Goal: Transaction & Acquisition: Purchase product/service

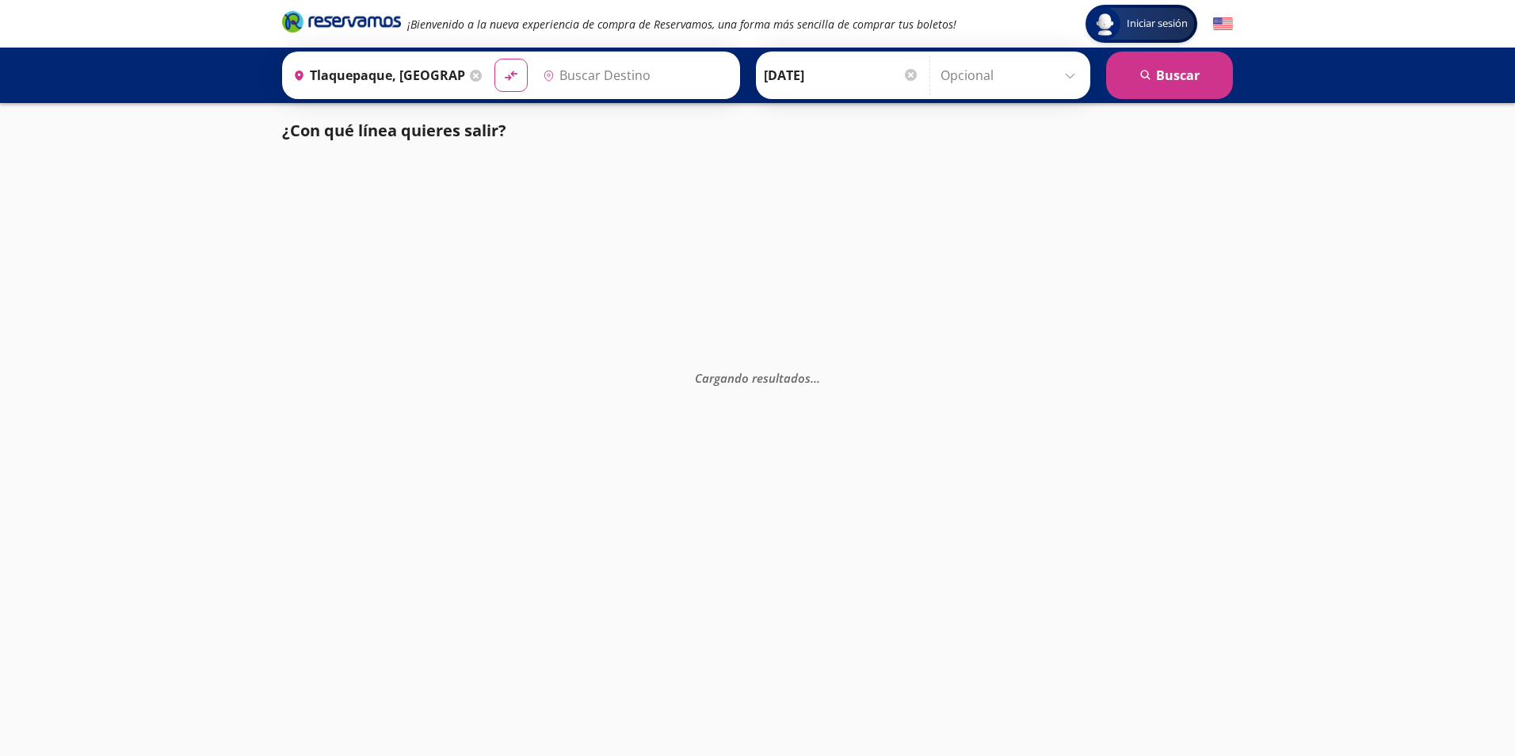
type input "[GEOGRAPHIC_DATA], [GEOGRAPHIC_DATA]"
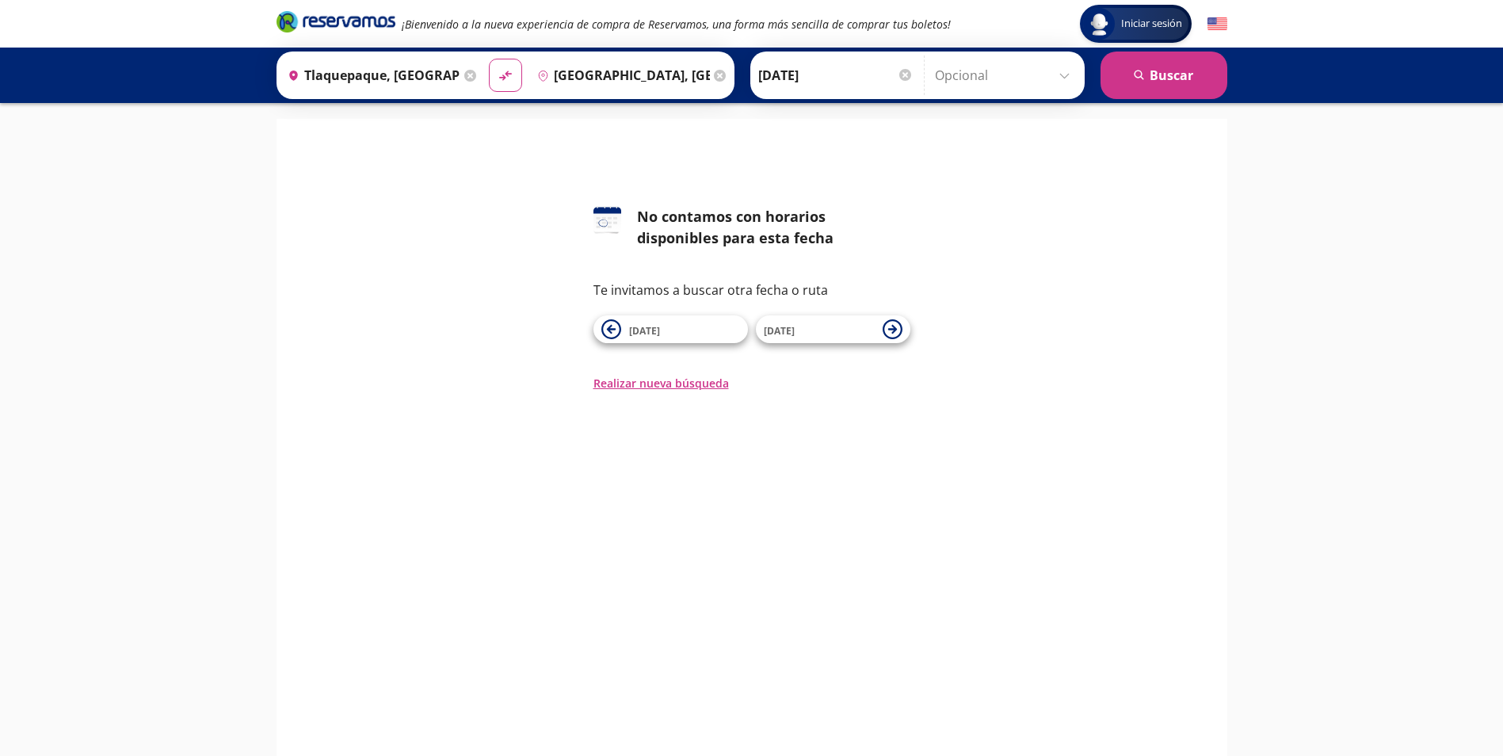
click at [471, 75] on icon at bounding box center [470, 76] width 12 height 12
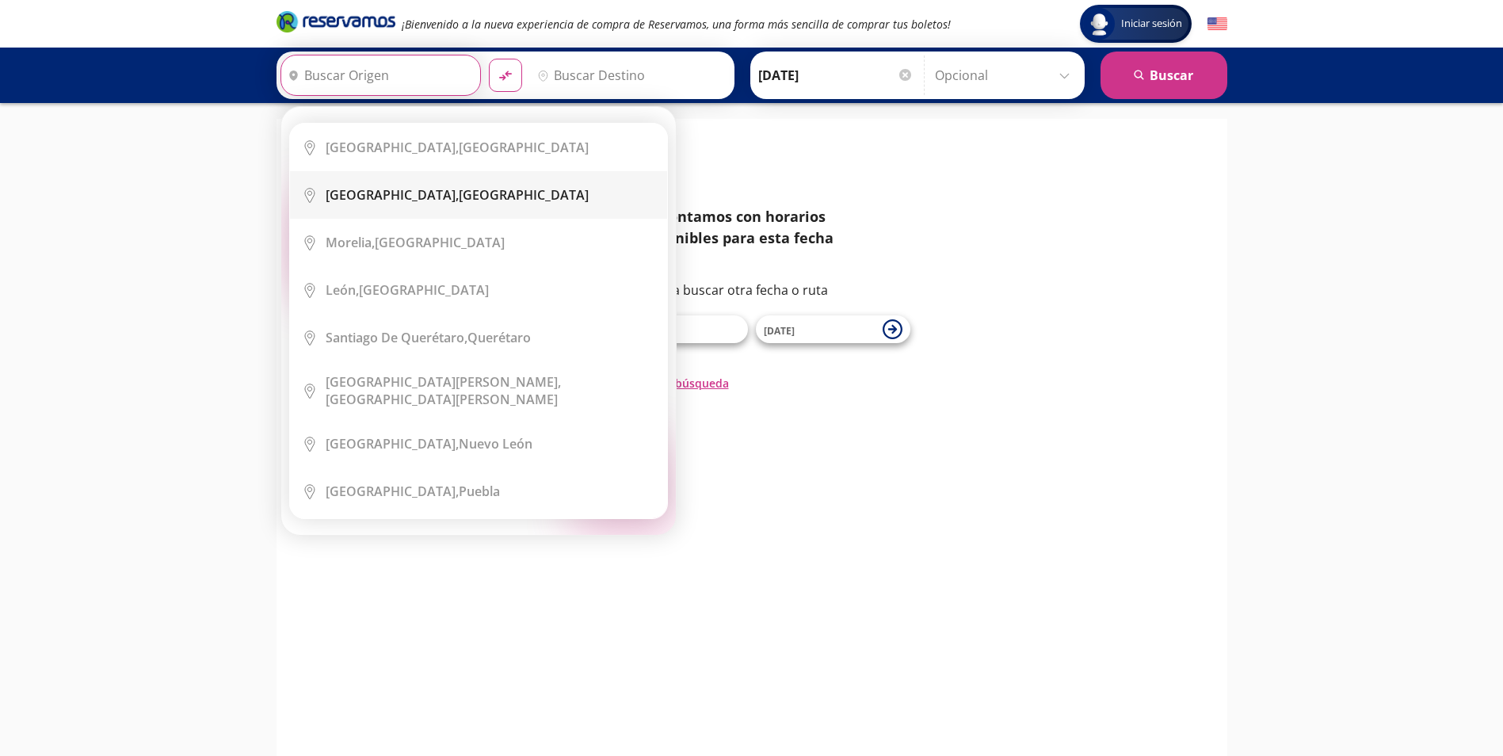
click at [410, 208] on li "City Icon [GEOGRAPHIC_DATA], [GEOGRAPHIC_DATA]" at bounding box center [478, 195] width 377 height 48
type input "[GEOGRAPHIC_DATA], [GEOGRAPHIC_DATA]"
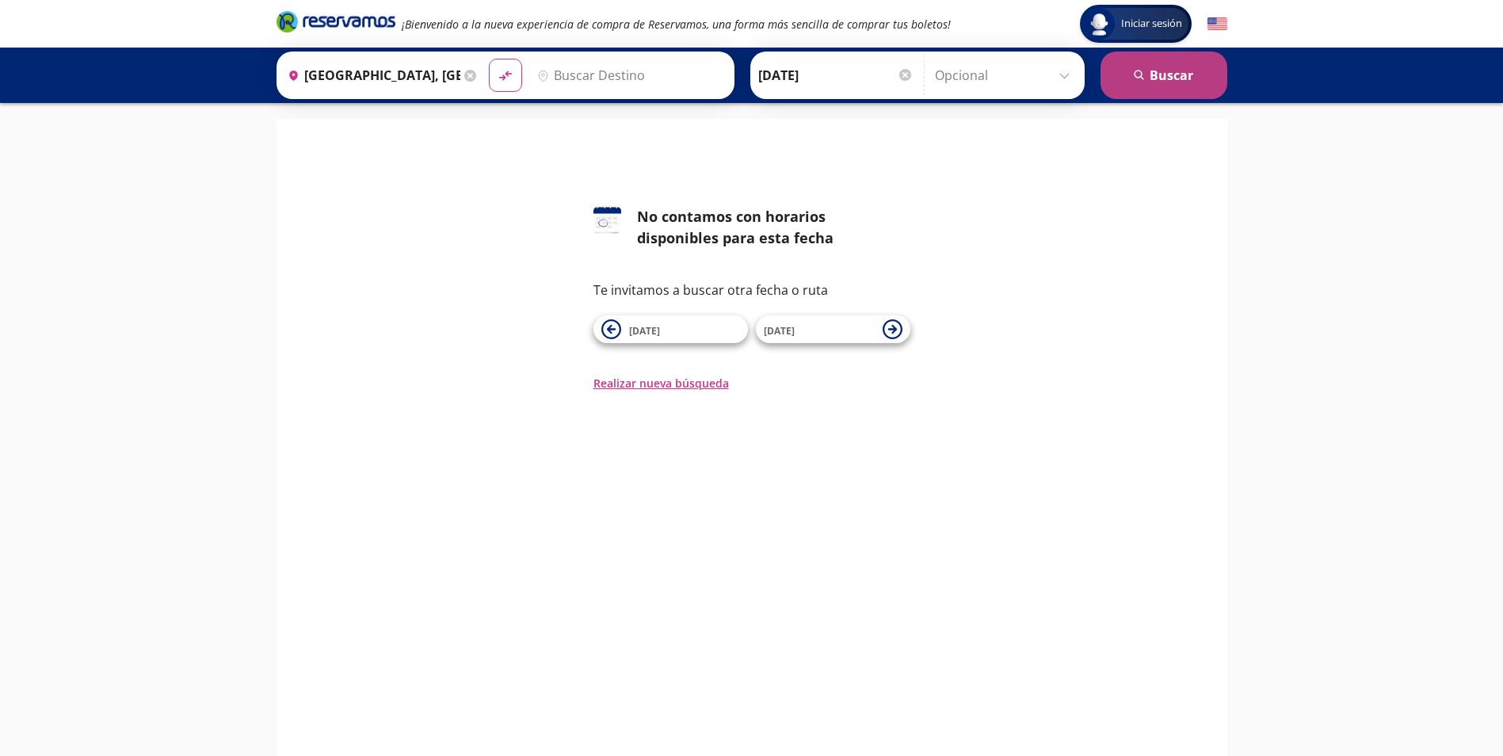
click at [1196, 78] on button "search [GEOGRAPHIC_DATA]" at bounding box center [1164, 76] width 127 height 48
click at [644, 71] on input "Destino" at bounding box center [628, 75] width 194 height 40
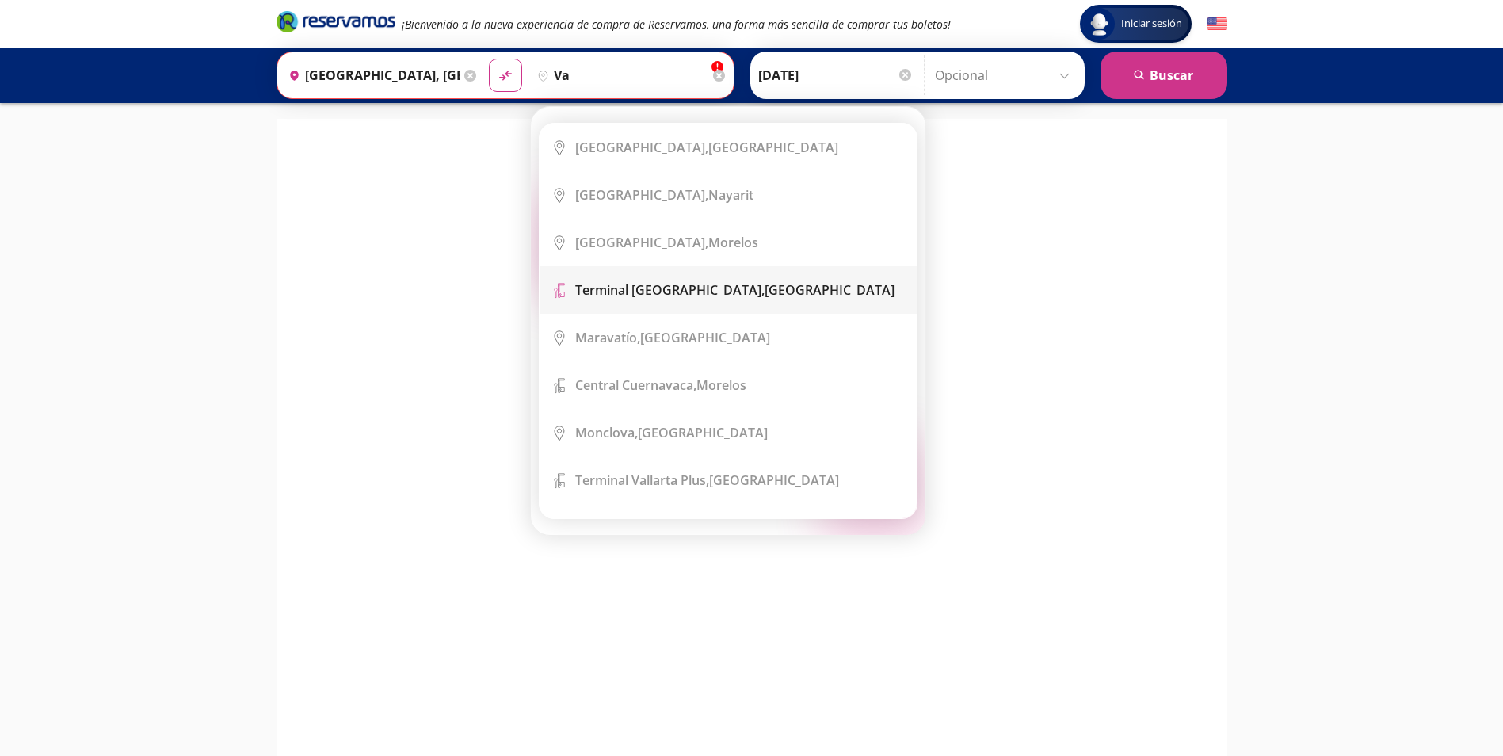
click at [663, 291] on b "Terminal [GEOGRAPHIC_DATA]," at bounding box center [669, 289] width 189 height 17
type input "Terminal [GEOGRAPHIC_DATA], [GEOGRAPHIC_DATA]"
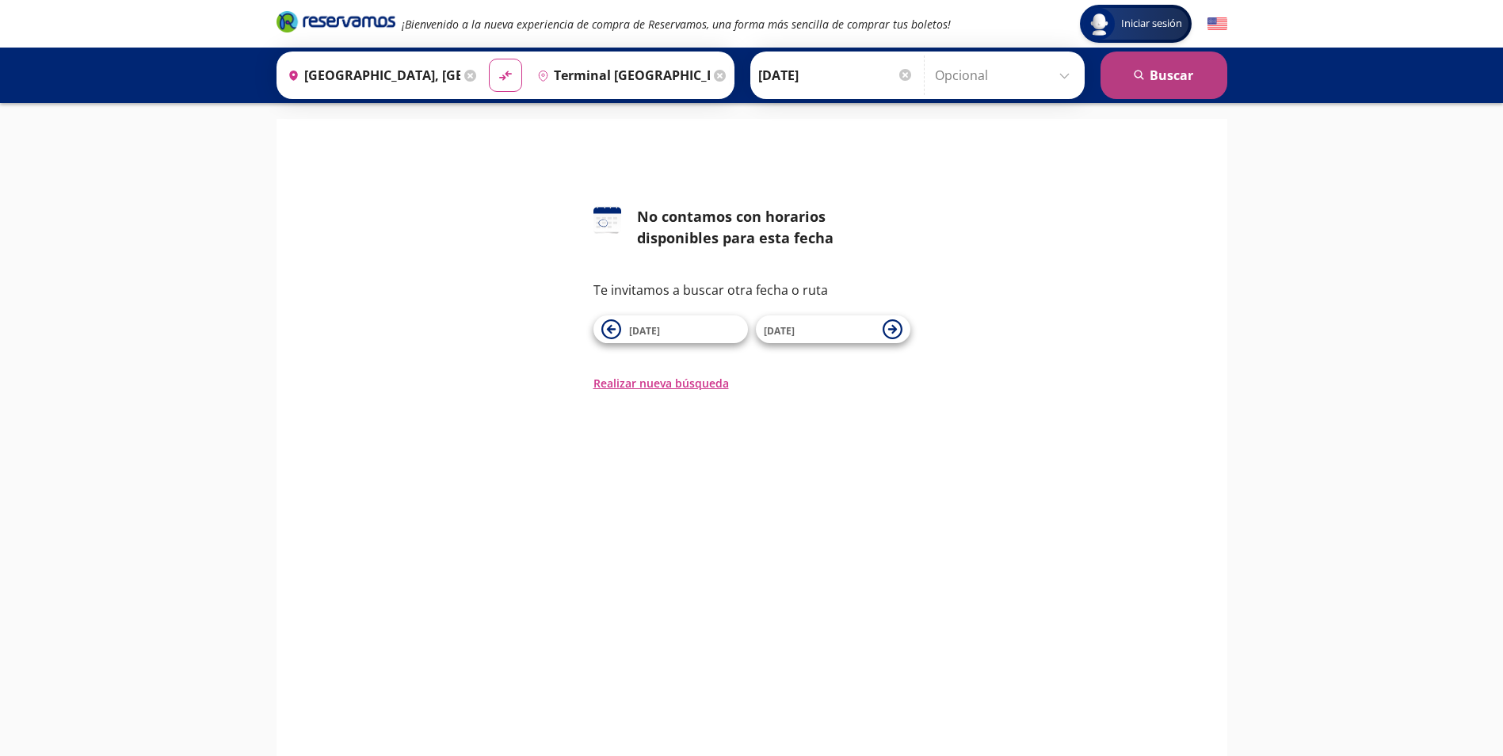
click at [1188, 63] on button "search [GEOGRAPHIC_DATA]" at bounding box center [1164, 76] width 127 height 48
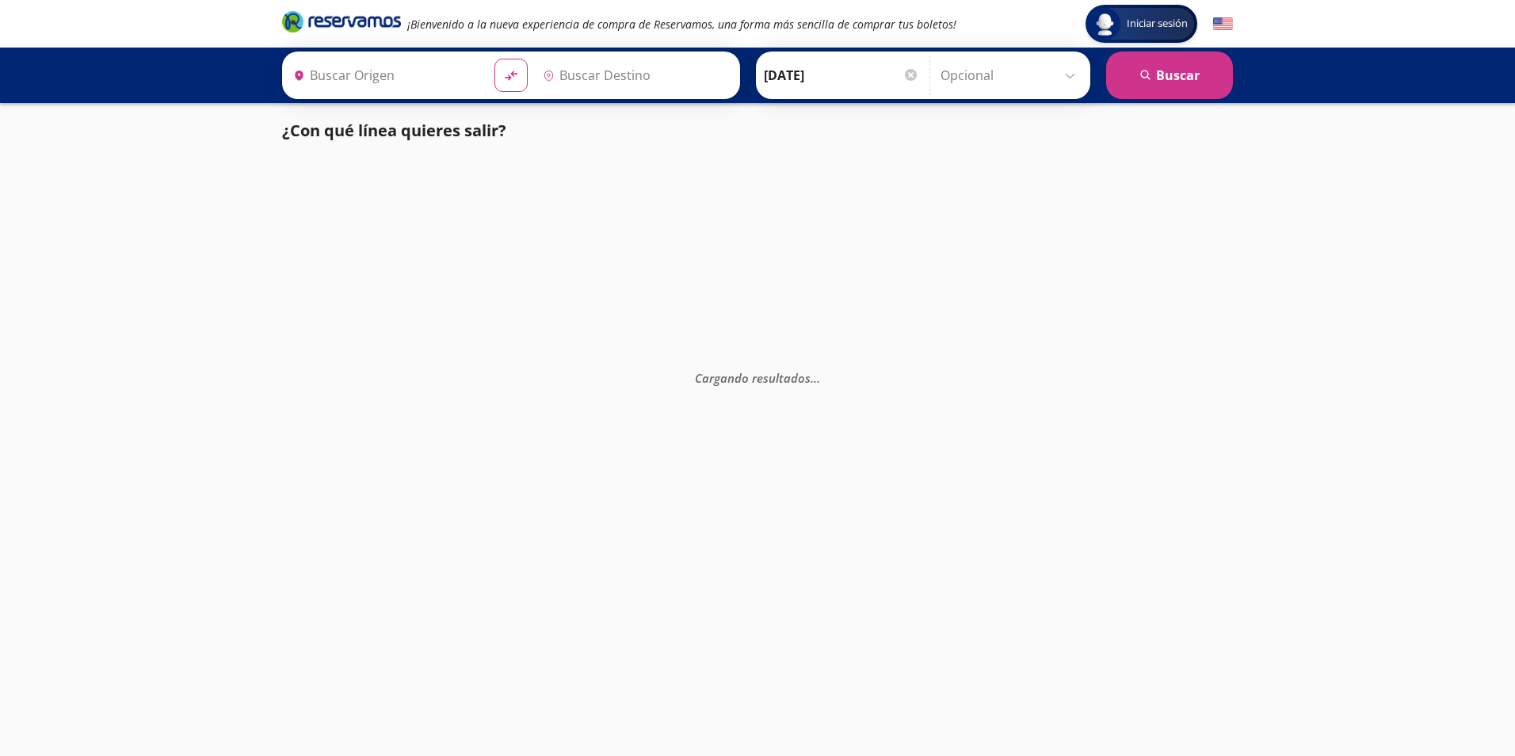
type input "Terminal [GEOGRAPHIC_DATA], [GEOGRAPHIC_DATA]"
type input "[GEOGRAPHIC_DATA], [GEOGRAPHIC_DATA]"
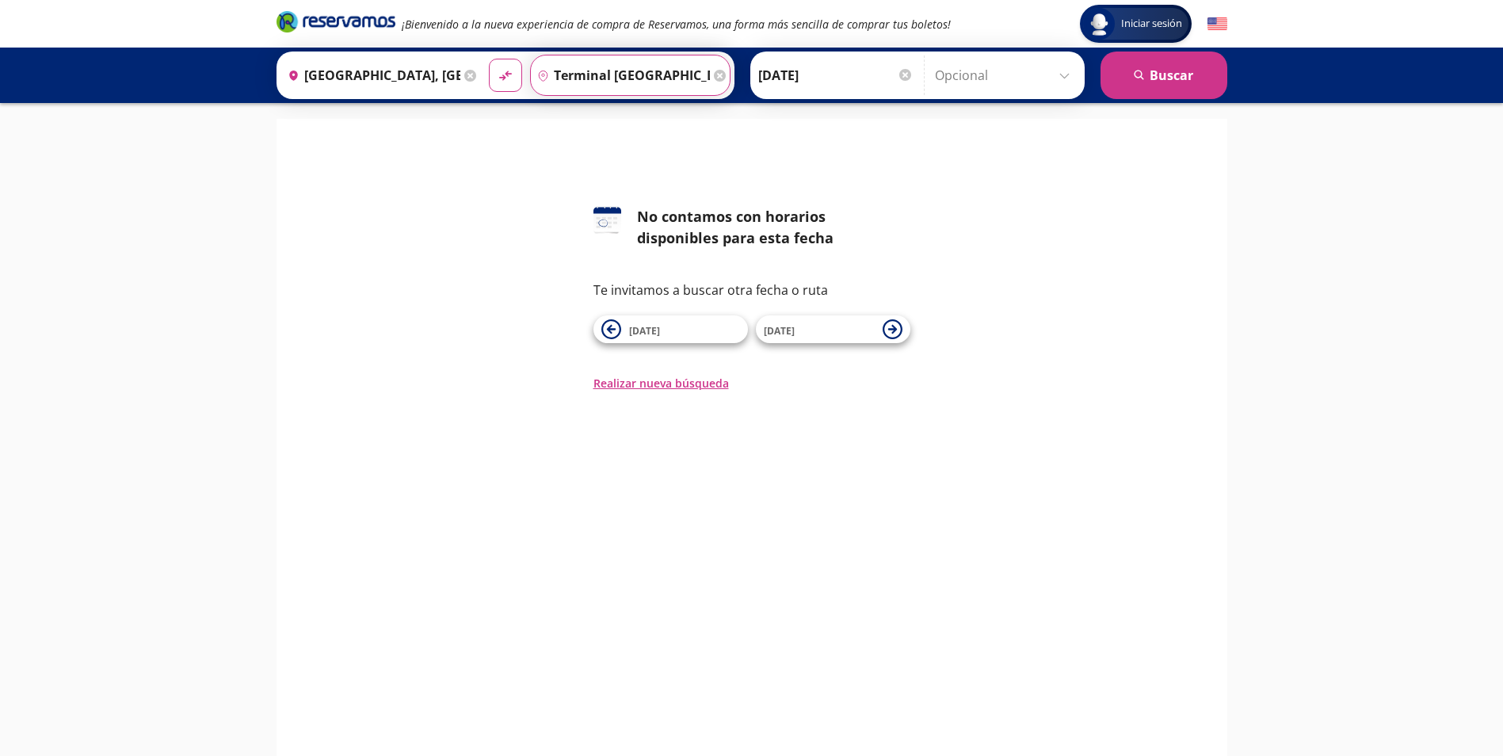
click at [662, 69] on input "Terminal [GEOGRAPHIC_DATA], [GEOGRAPHIC_DATA]" at bounding box center [620, 75] width 179 height 40
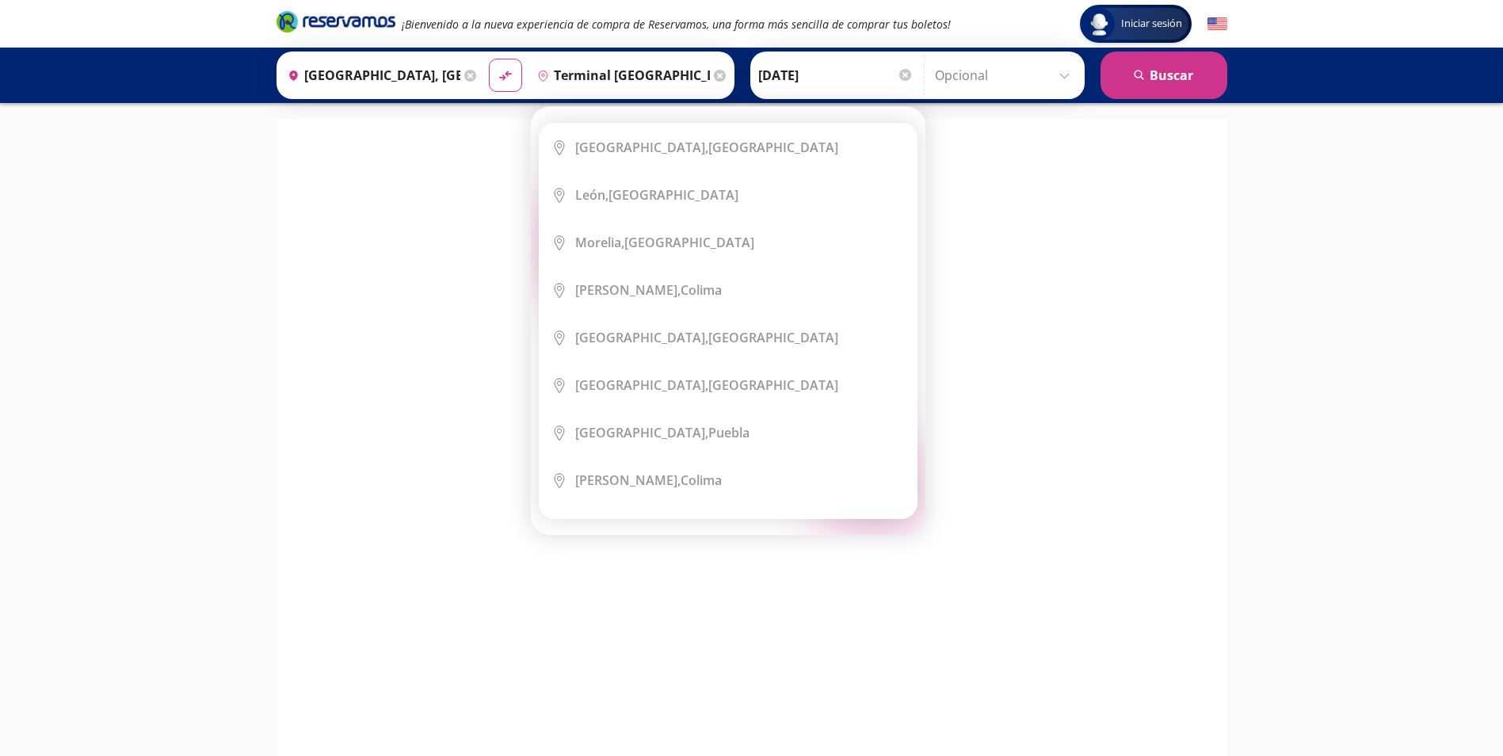
click at [717, 71] on icon at bounding box center [720, 76] width 12 height 12
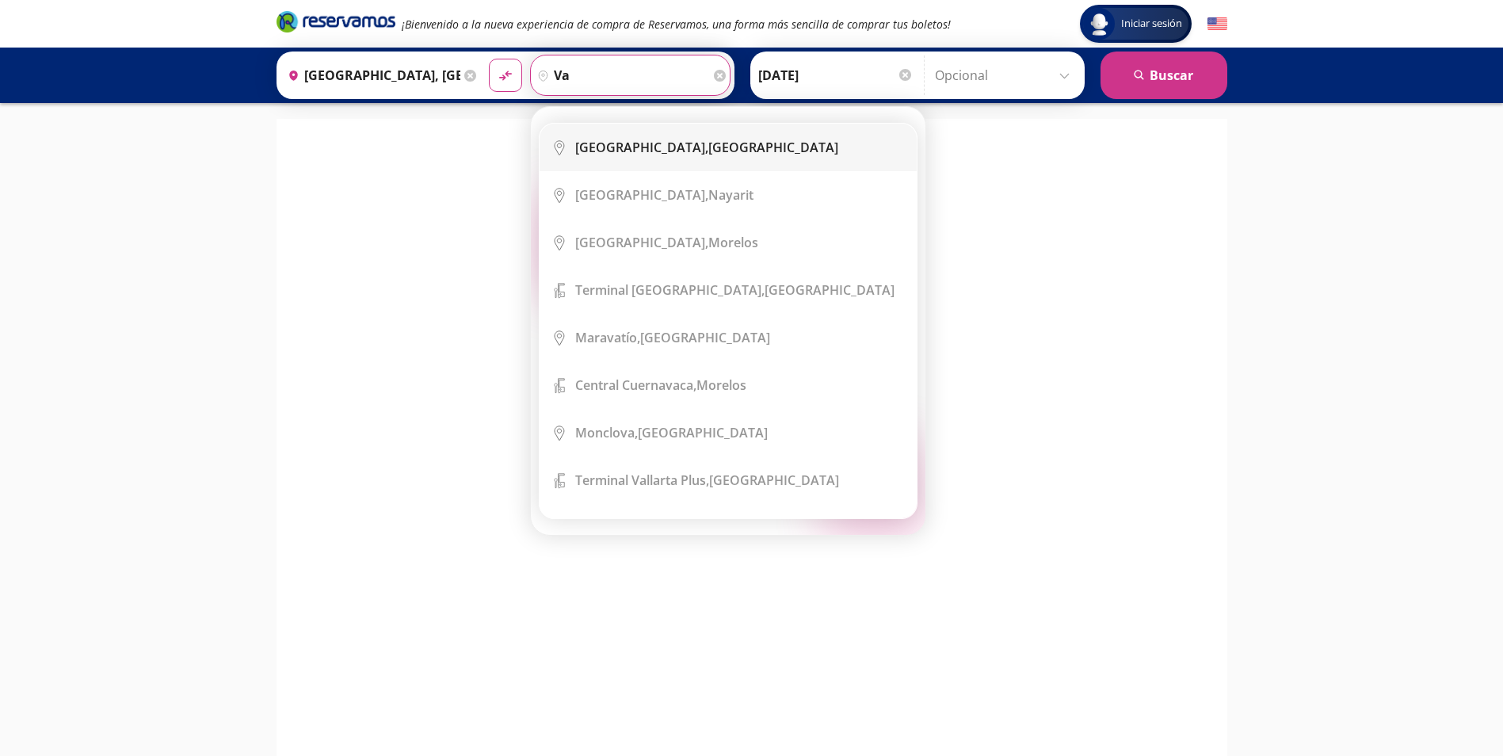
click at [685, 169] on li "City Icon [GEOGRAPHIC_DATA], [GEOGRAPHIC_DATA]" at bounding box center [728, 148] width 377 height 48
type input "[GEOGRAPHIC_DATA], [GEOGRAPHIC_DATA]"
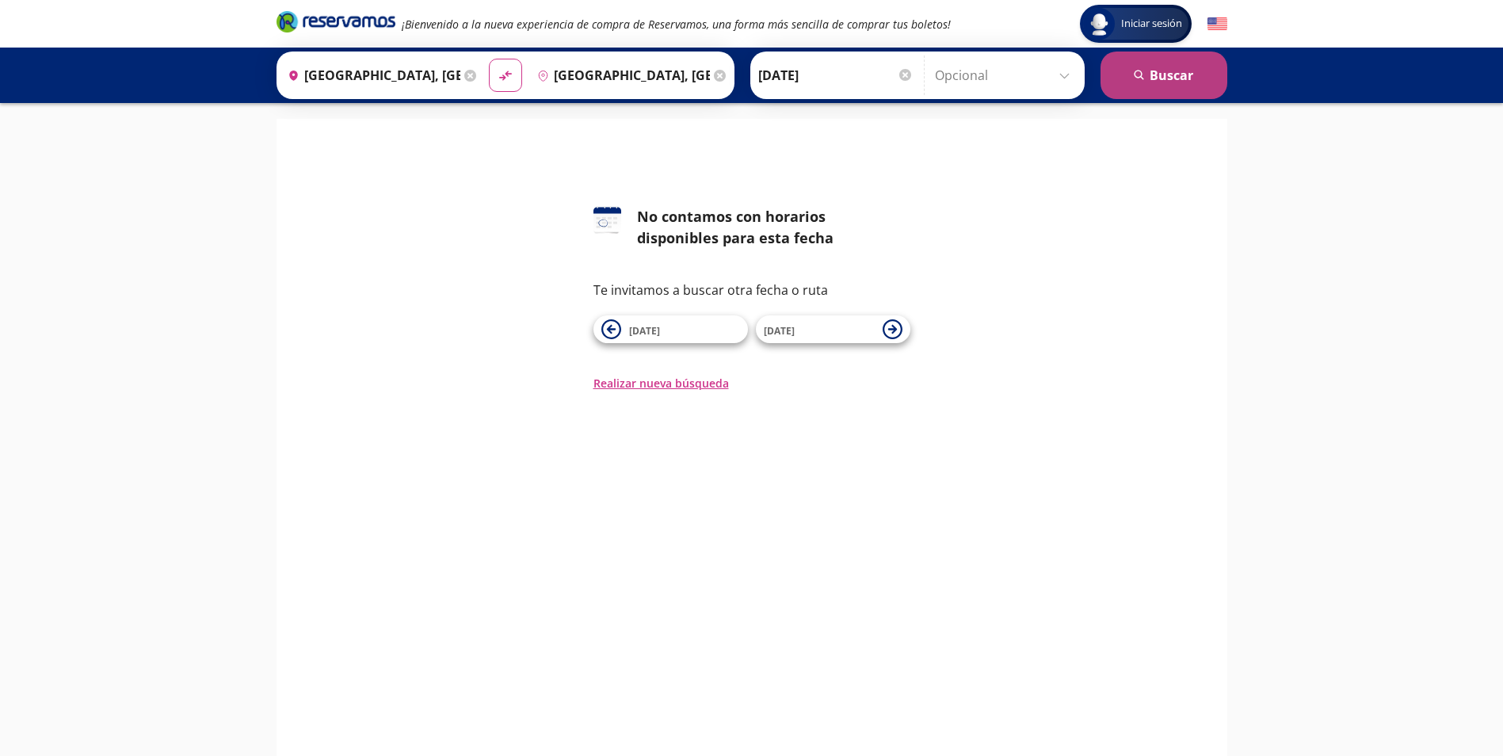
click at [1181, 76] on button "search [GEOGRAPHIC_DATA]" at bounding box center [1164, 76] width 127 height 48
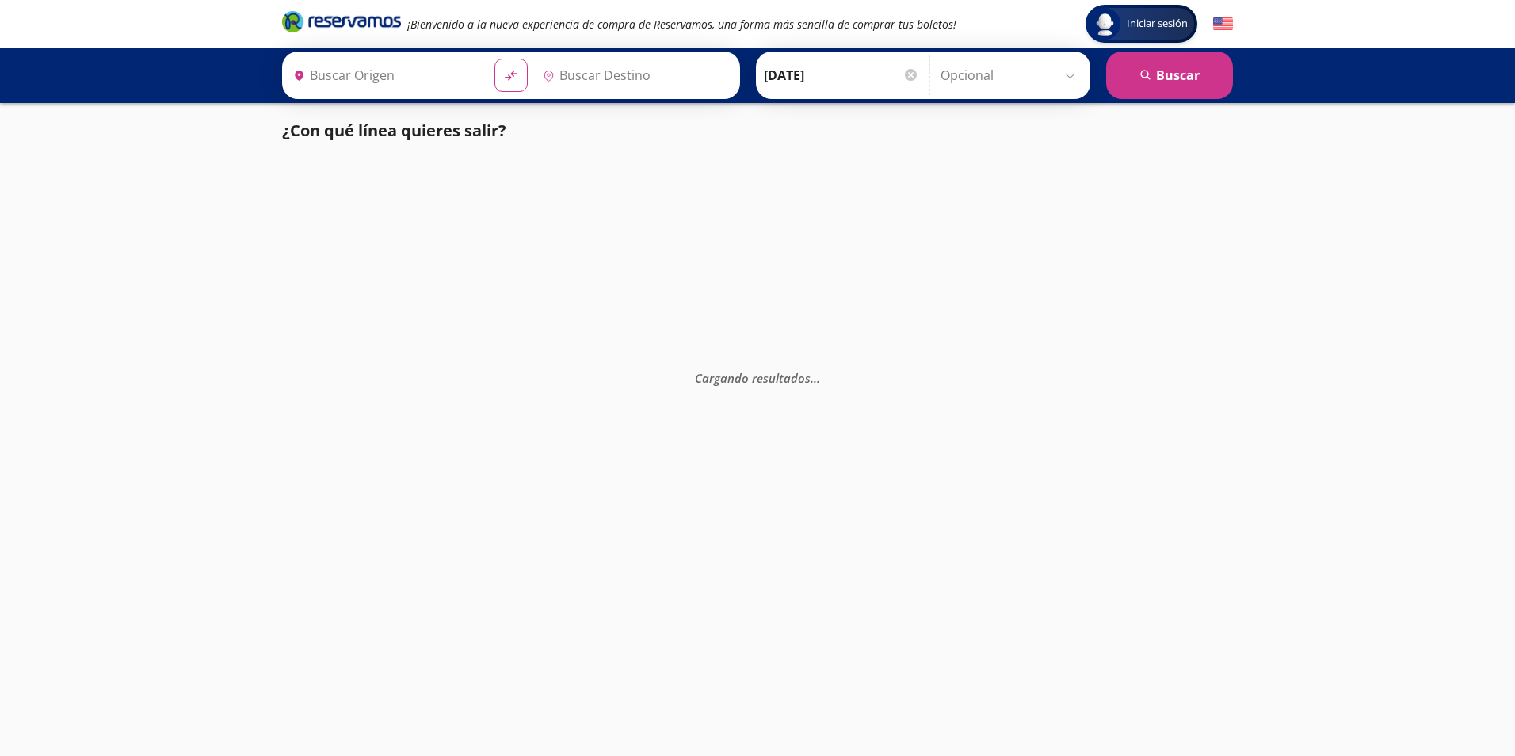
type input "[GEOGRAPHIC_DATA], [GEOGRAPHIC_DATA]"
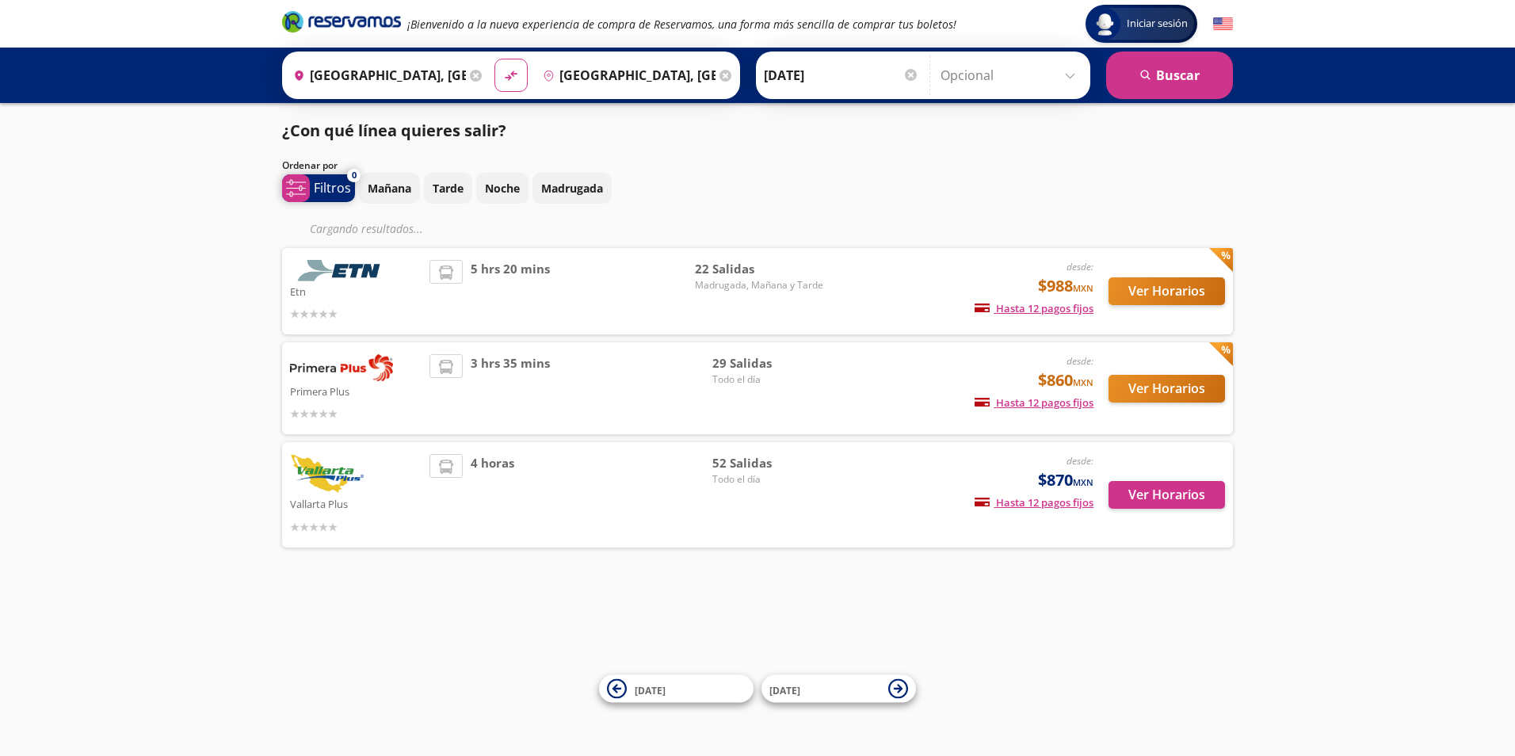
click at [341, 185] on p "Filtros" at bounding box center [332, 187] width 37 height 19
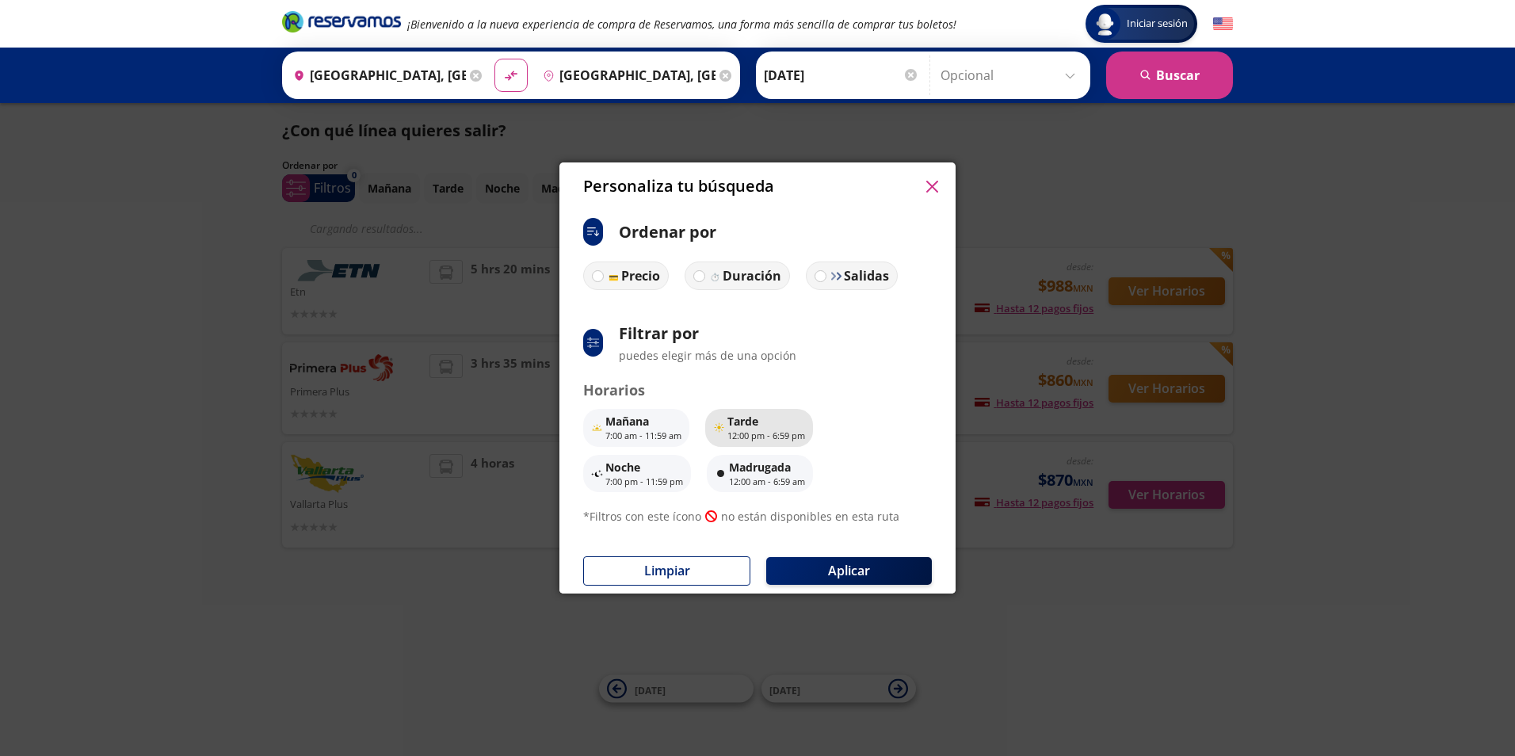
click at [760, 435] on p "12:00 pm - 6:59 pm" at bounding box center [766, 435] width 78 height 13
click at [821, 570] on button "Aplicar" at bounding box center [849, 571] width 166 height 28
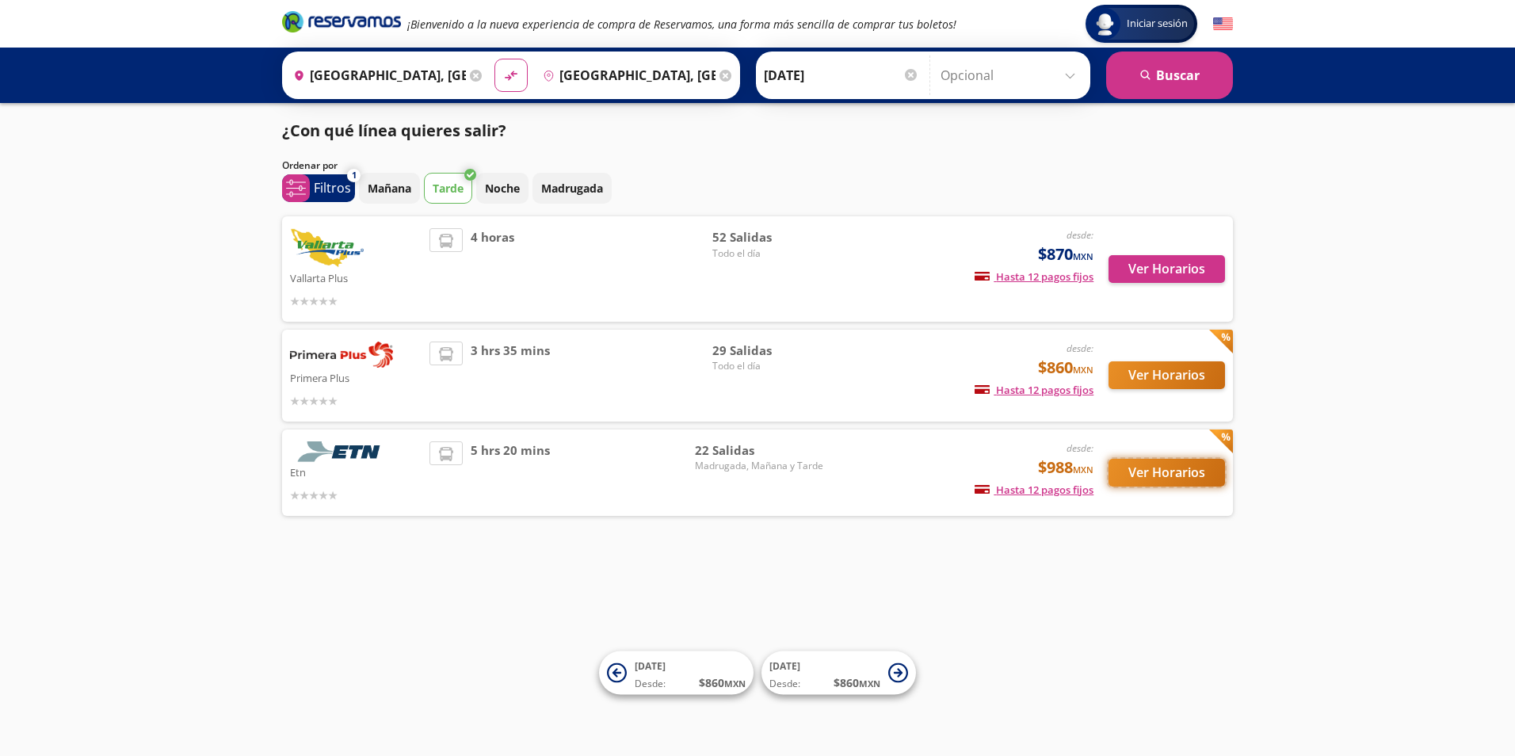
click at [1166, 477] on button "Ver Horarios" at bounding box center [1166, 473] width 116 height 28
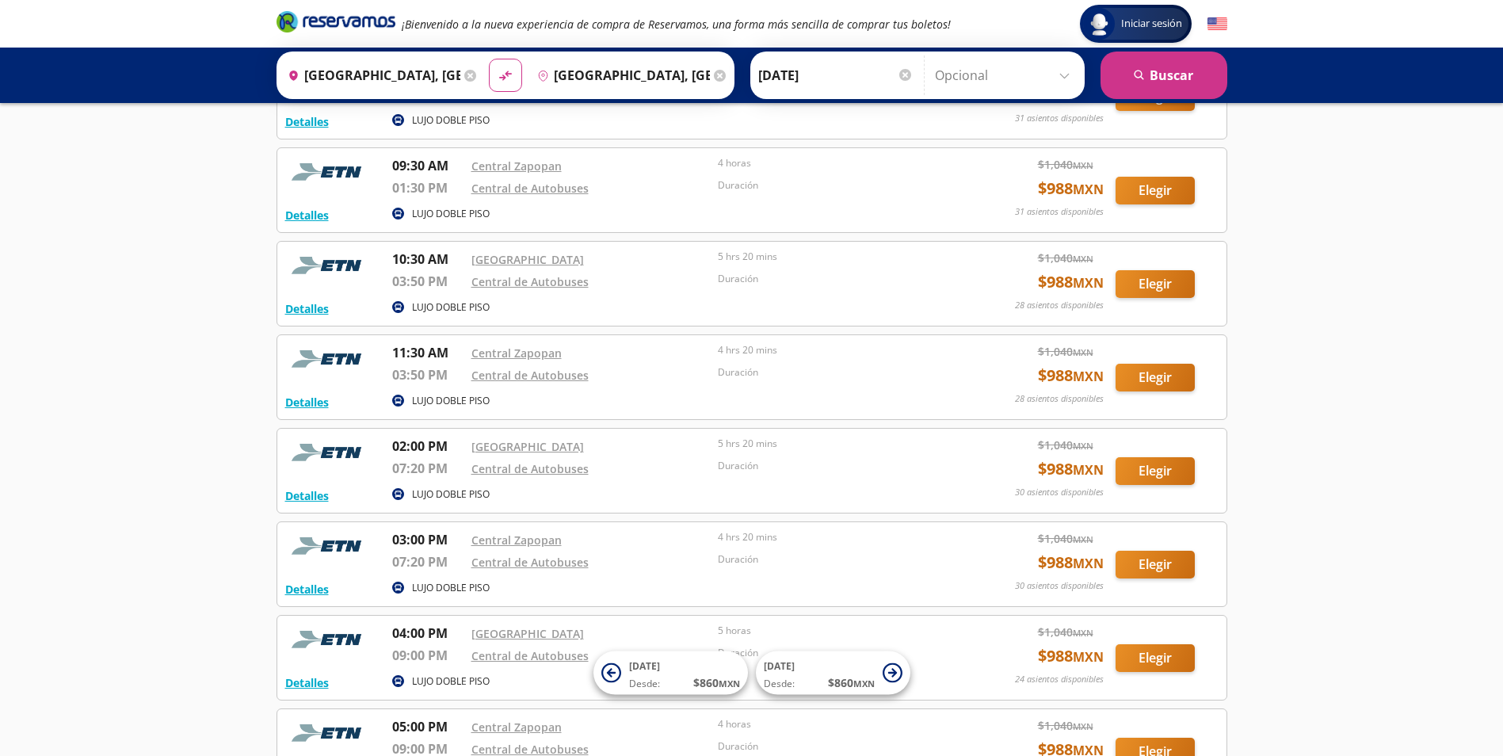
scroll to position [1631, 0]
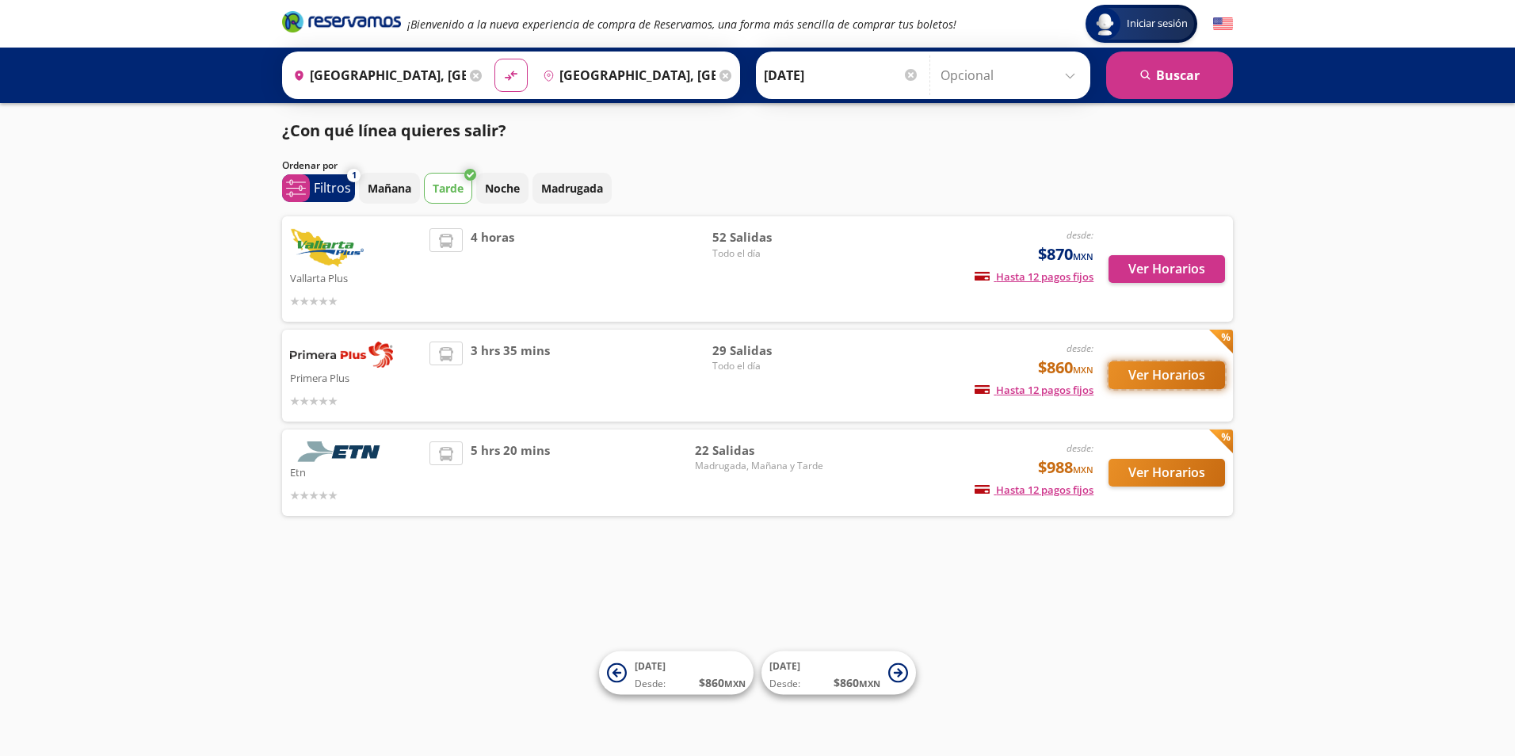
click at [1114, 378] on button "Ver Horarios" at bounding box center [1166, 375] width 116 height 28
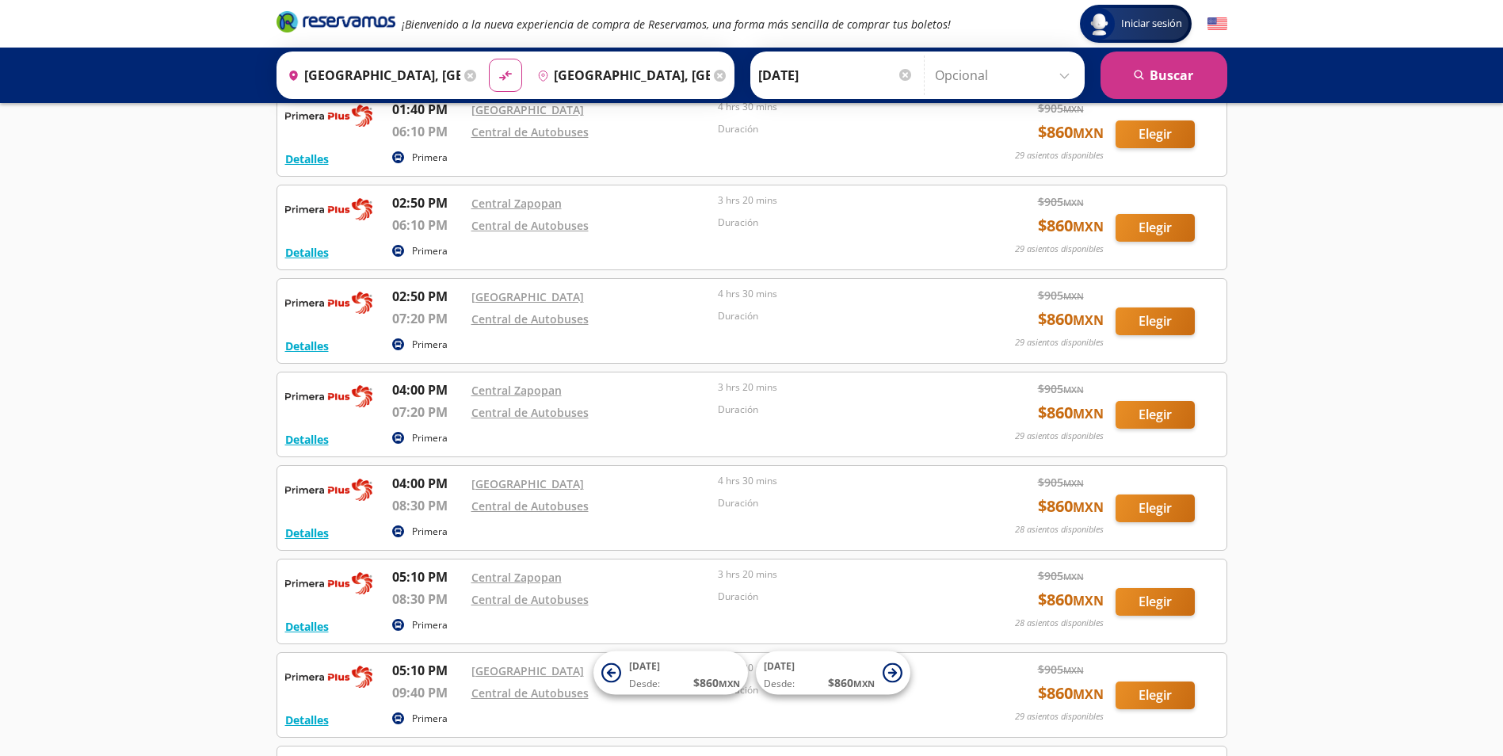
scroll to position [1731, 0]
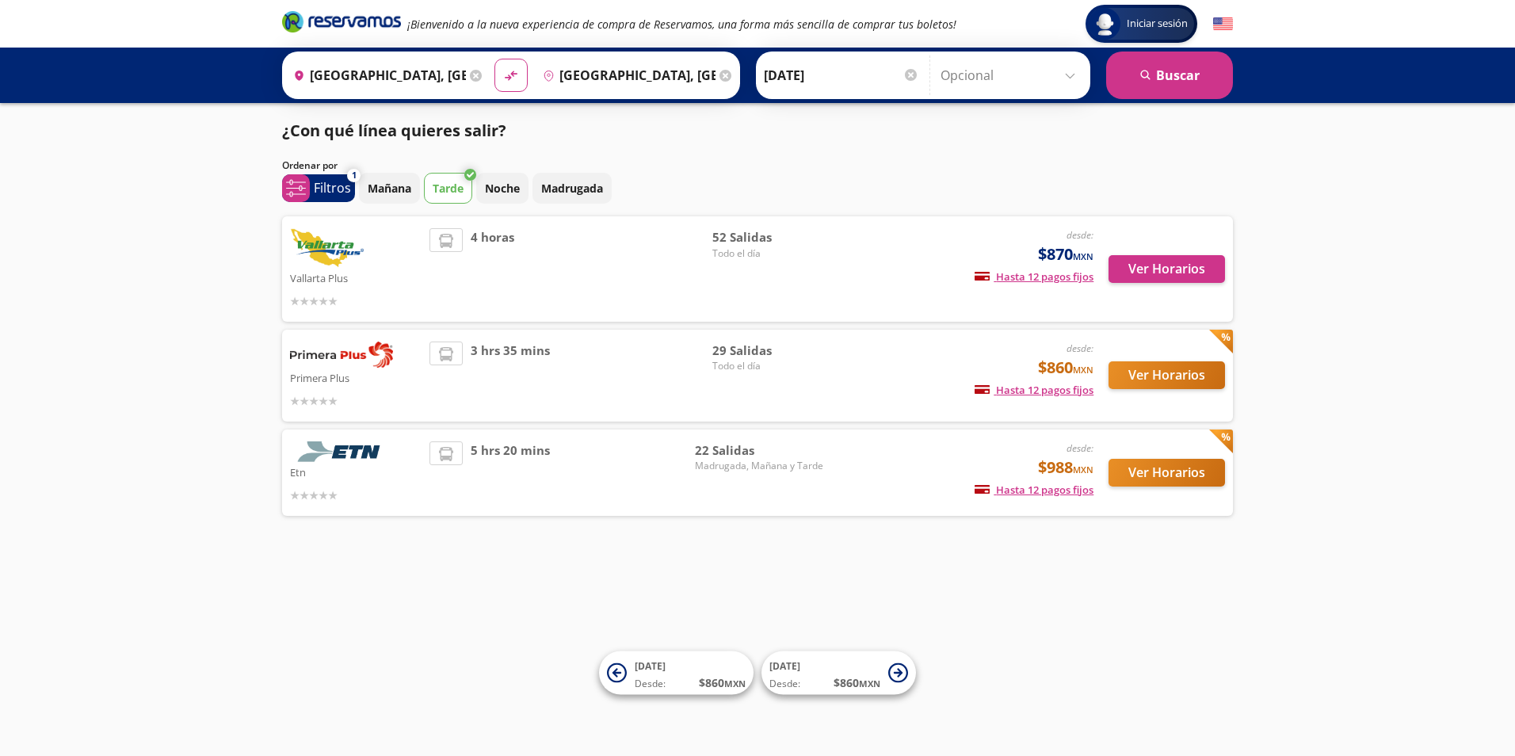
click at [554, 374] on div "3 hrs 35 mins" at bounding box center [570, 376] width 283 height 68
click at [1194, 383] on button "Ver Horarios" at bounding box center [1166, 375] width 116 height 28
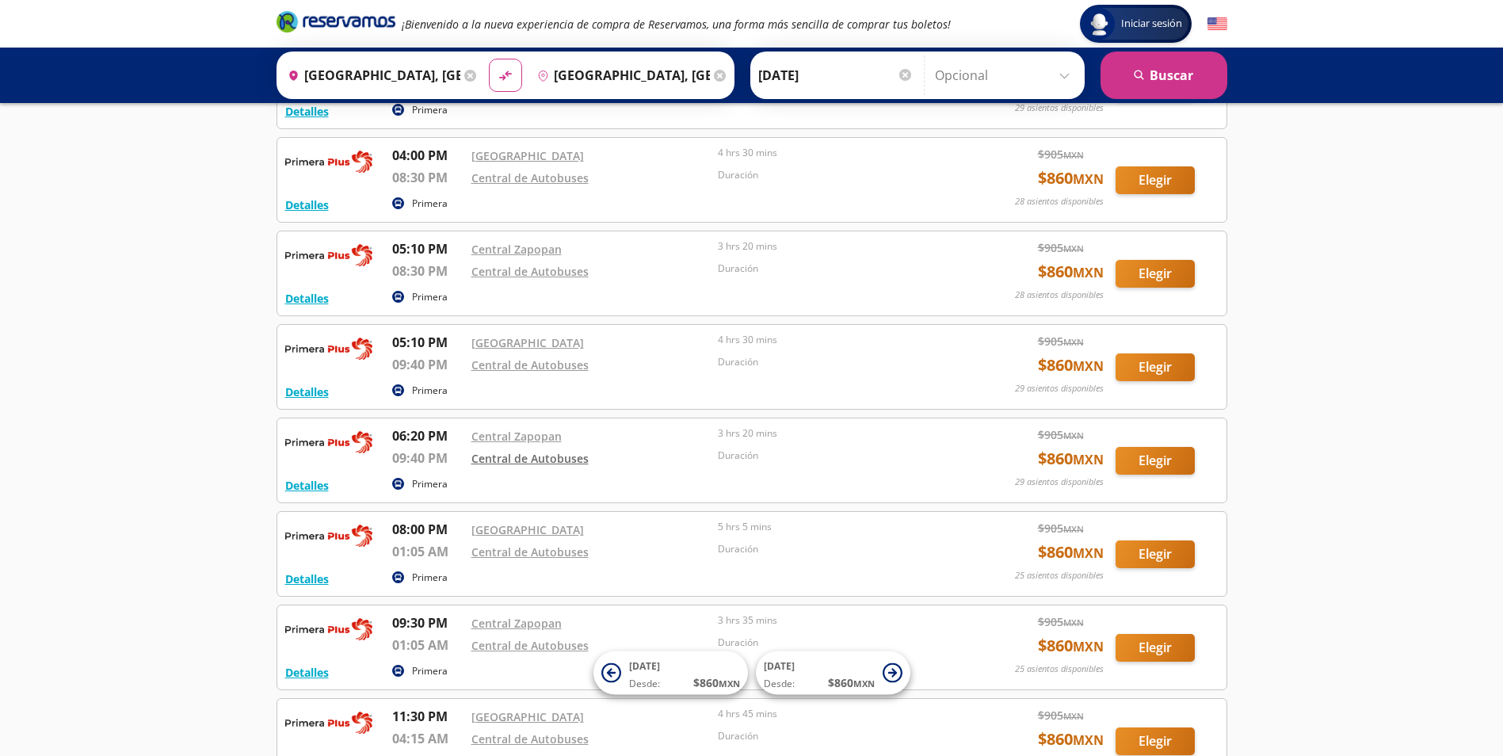
scroll to position [2127, 0]
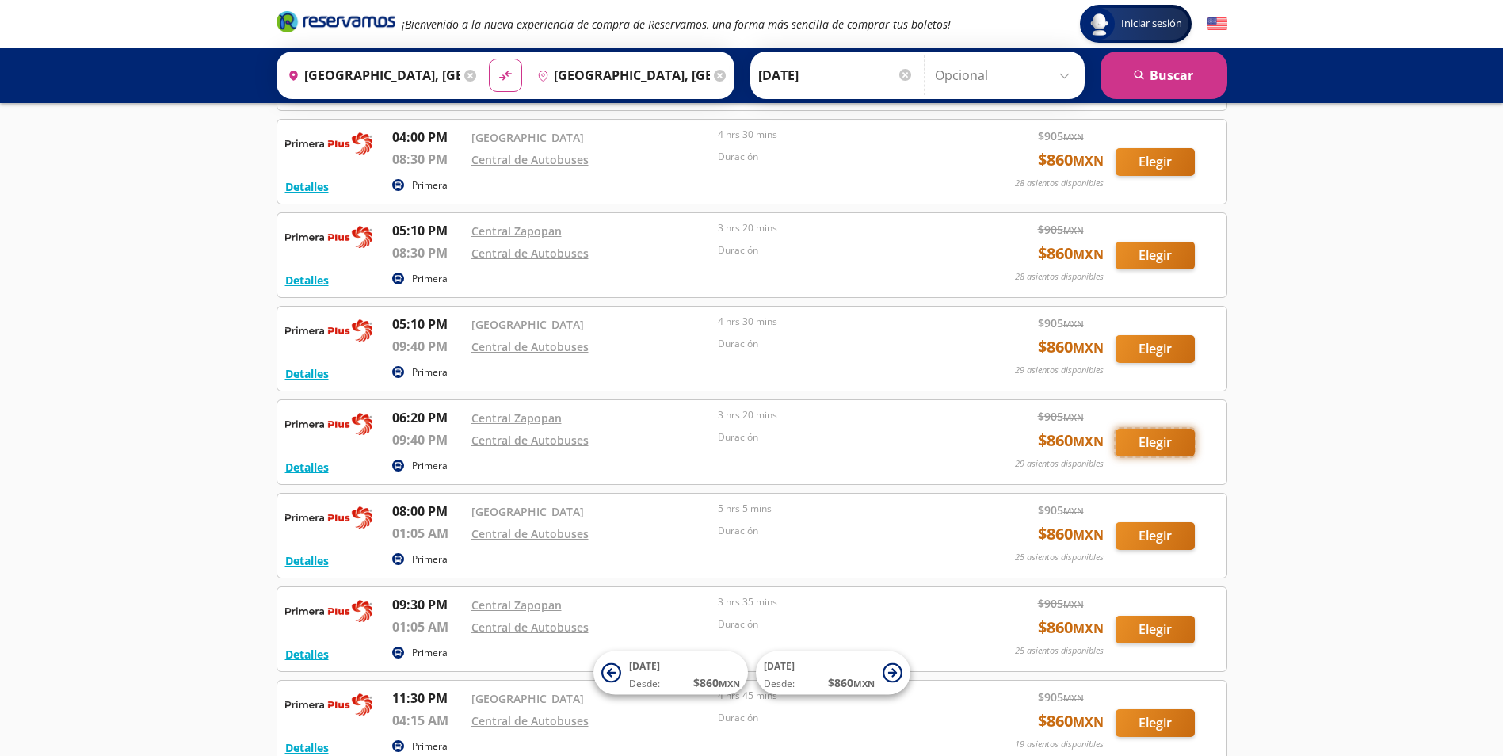
click at [1171, 449] on button "Elegir" at bounding box center [1155, 443] width 79 height 28
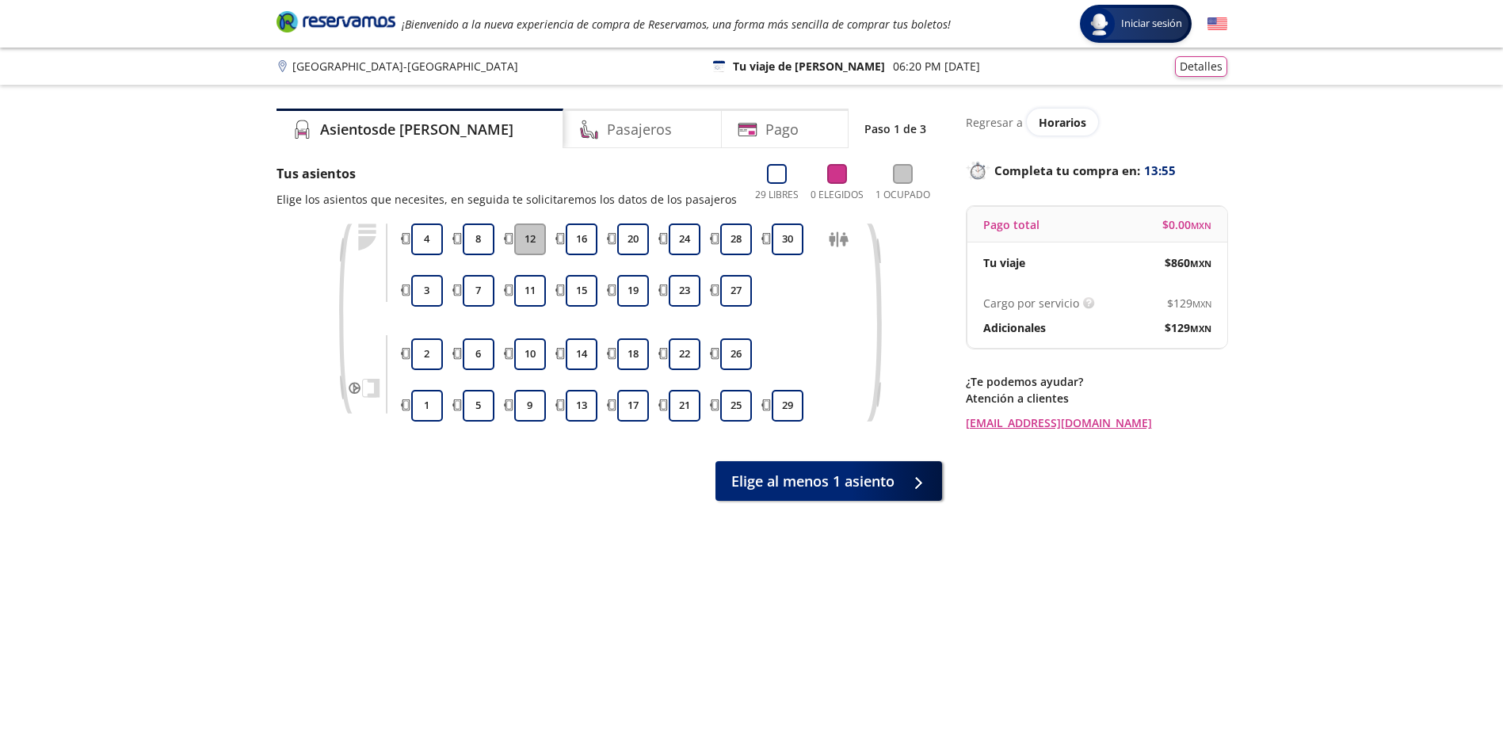
click at [828, 329] on div at bounding box center [839, 323] width 40 height 24
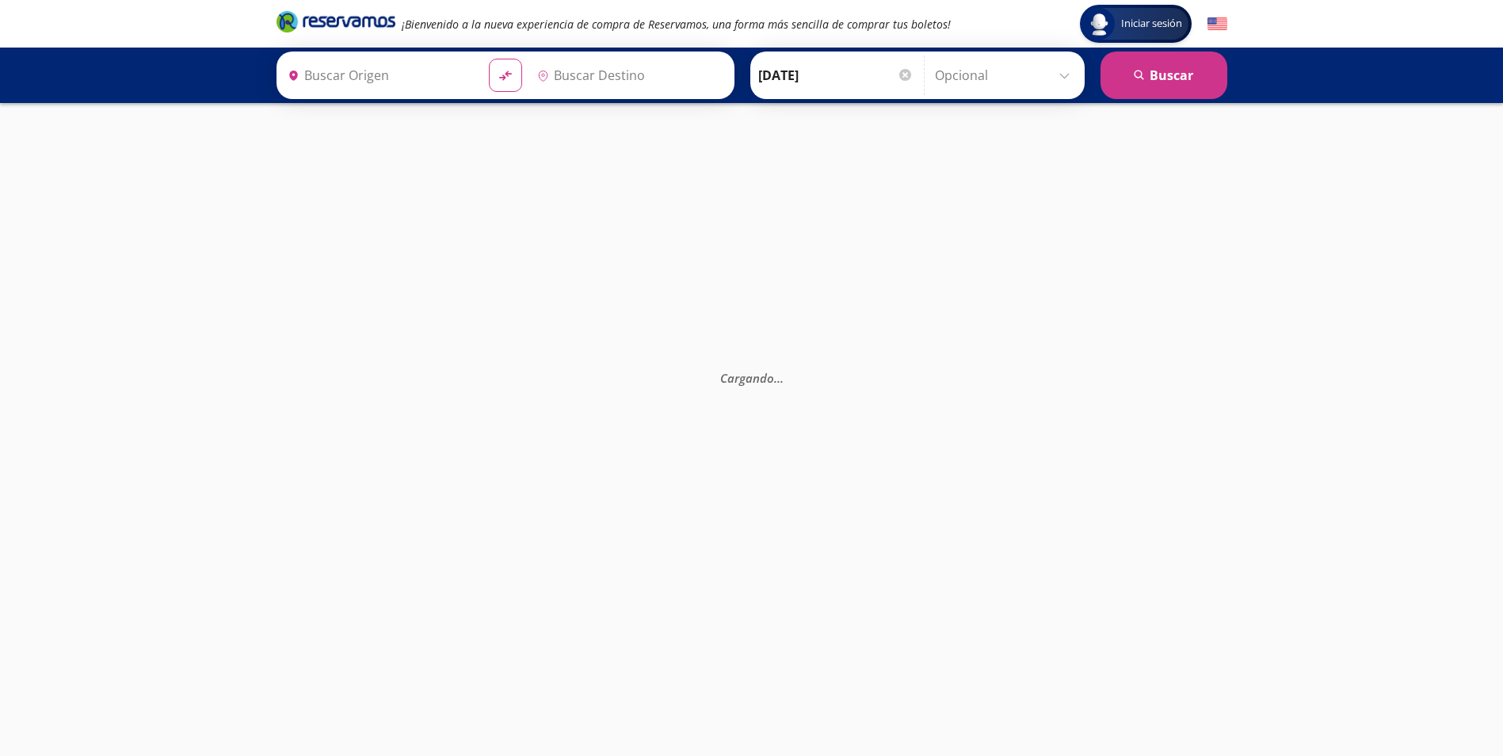
type input "[GEOGRAPHIC_DATA], [GEOGRAPHIC_DATA]"
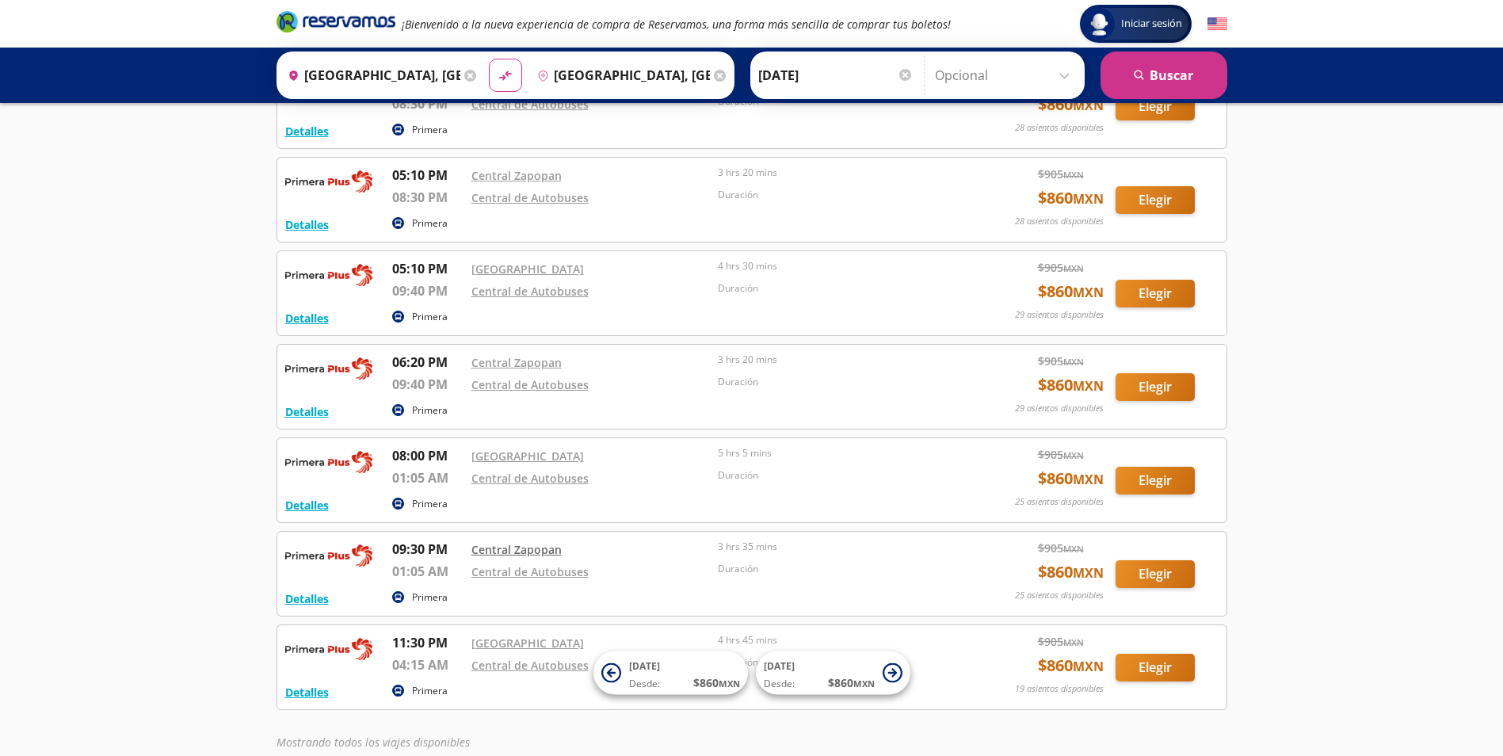
scroll to position [2188, 0]
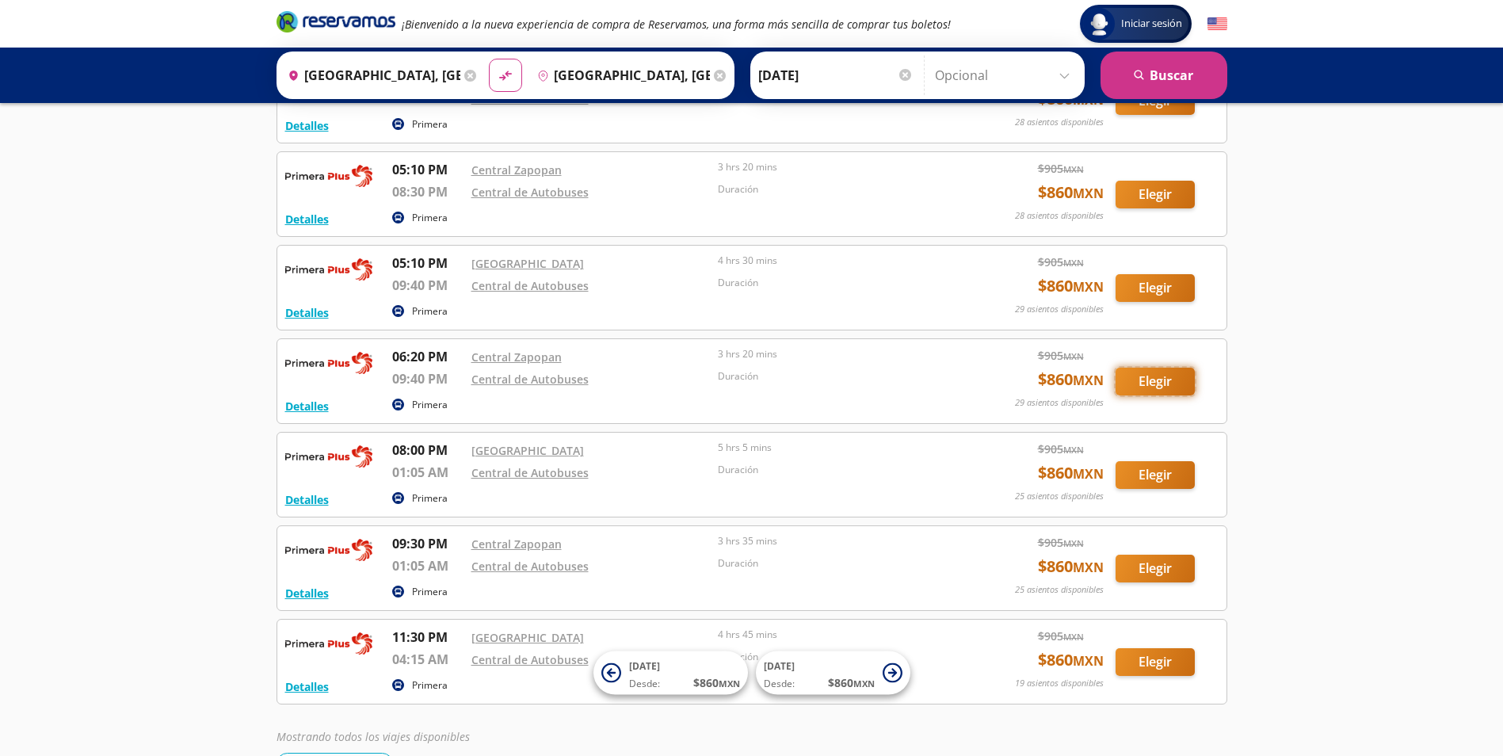
click at [1185, 382] on button "Elegir" at bounding box center [1155, 382] width 79 height 28
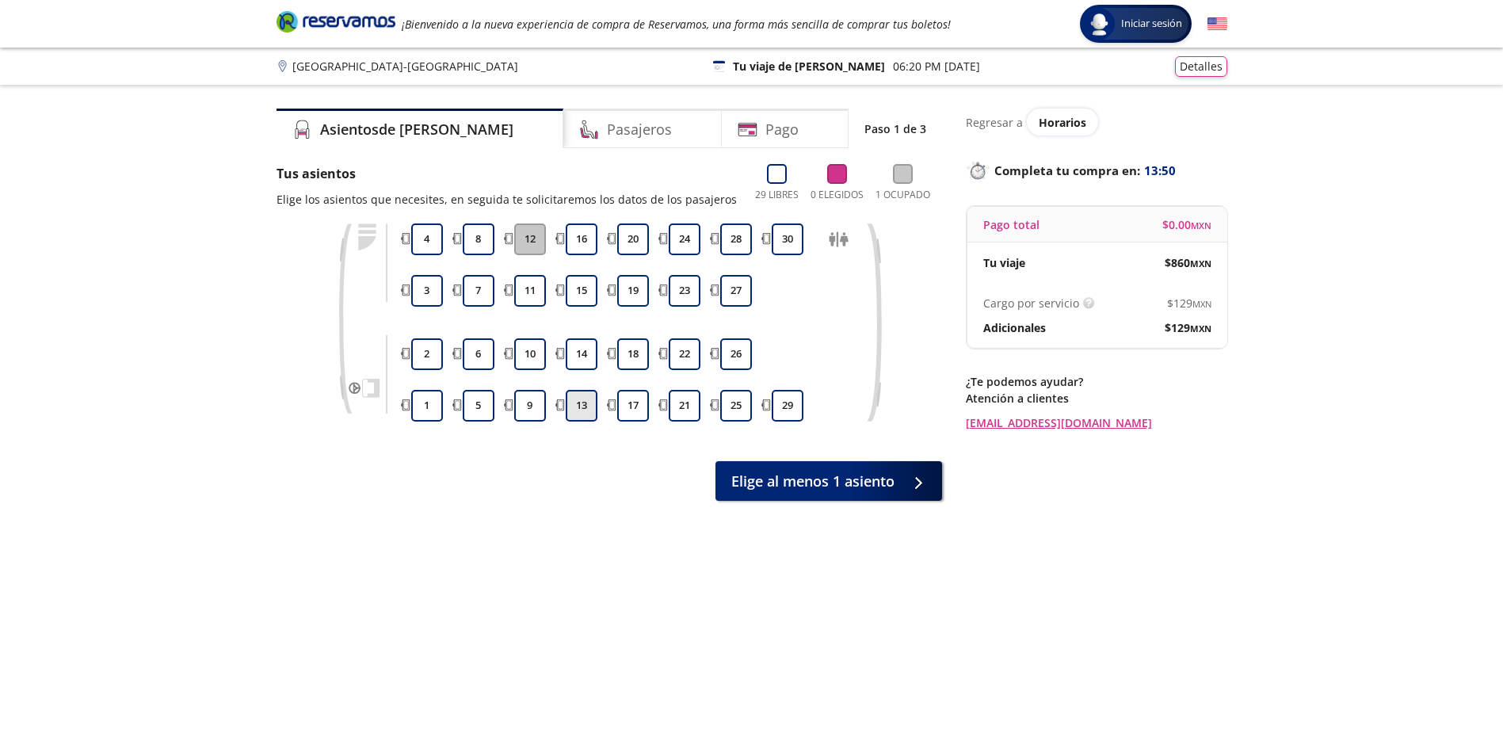
click at [586, 405] on button "13" at bounding box center [582, 406] width 32 height 32
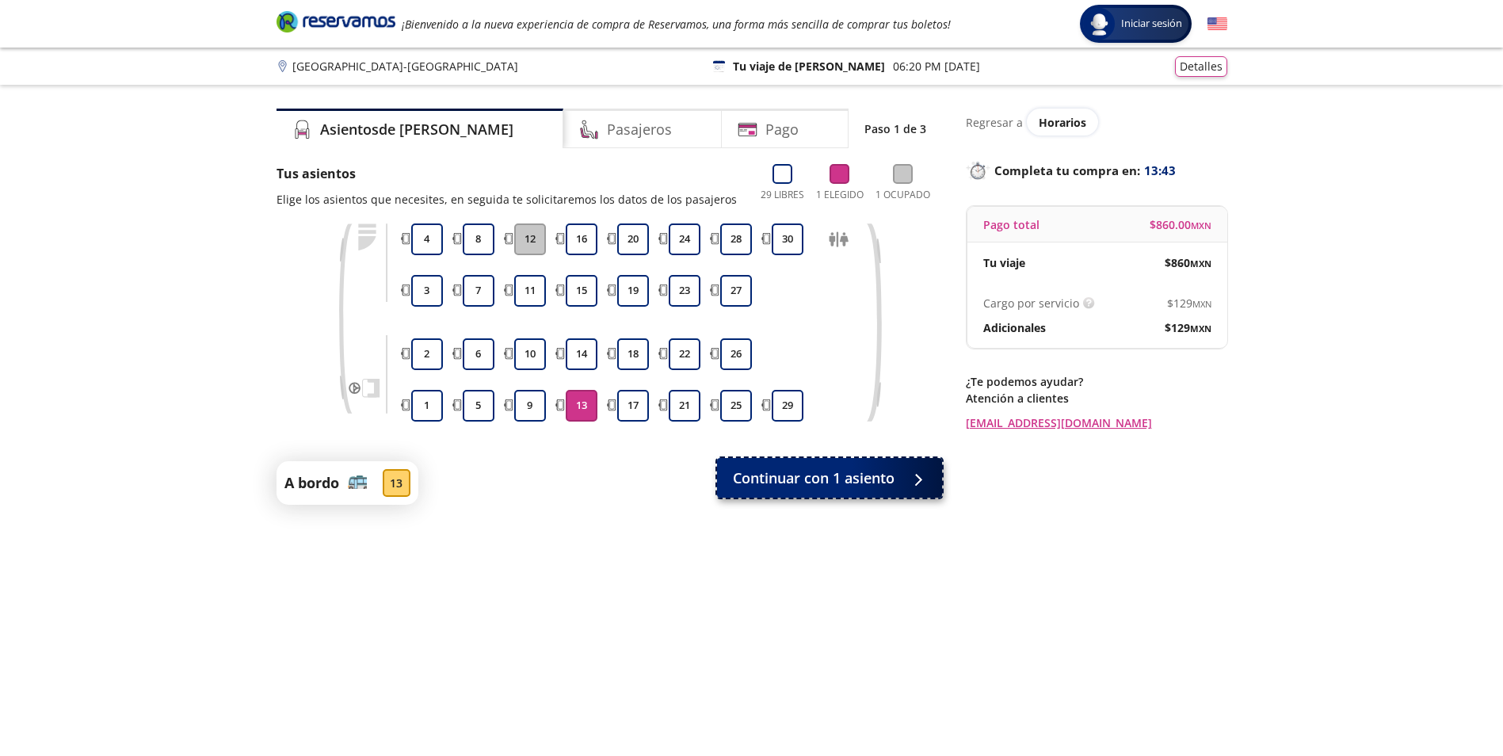
click at [798, 468] on span "Continuar con 1 asiento" at bounding box center [814, 477] width 162 height 21
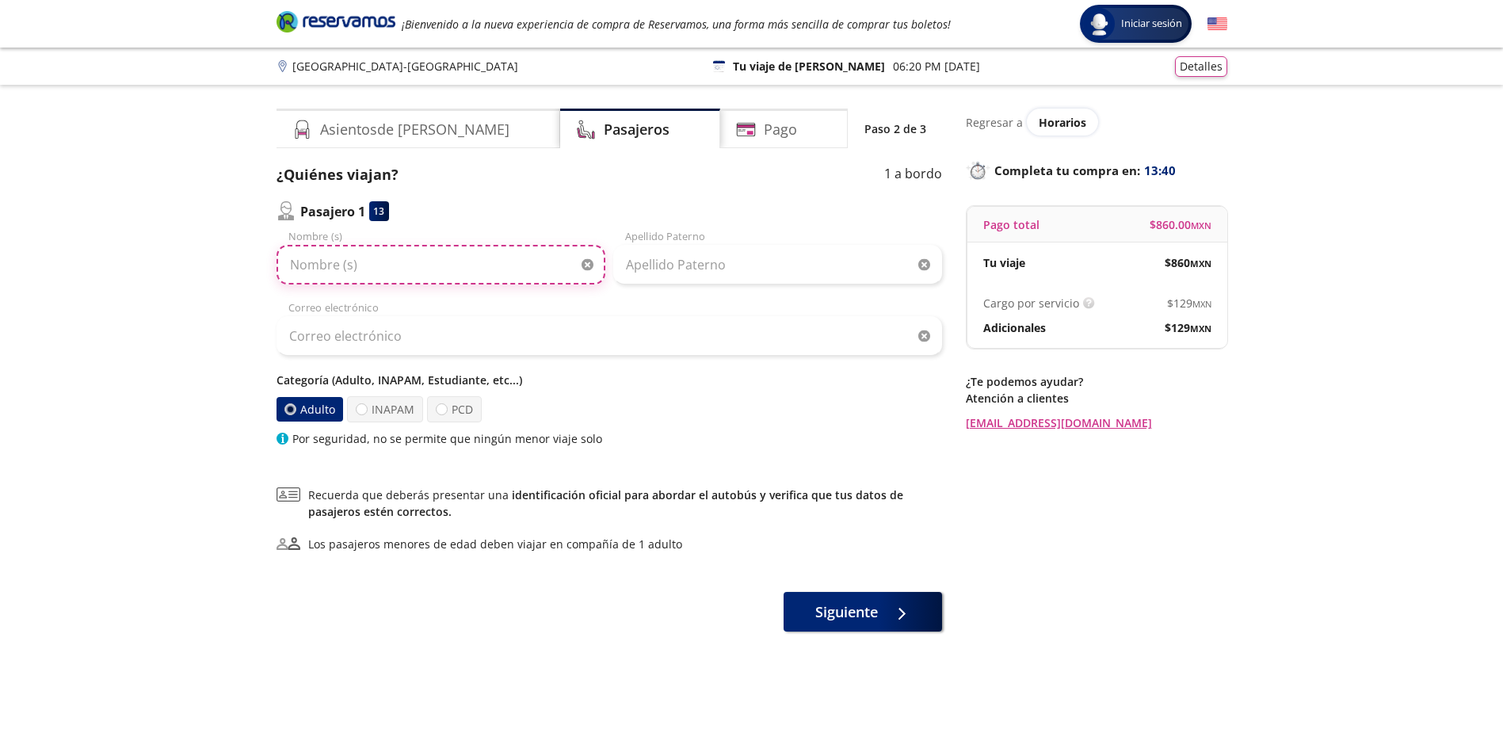
click at [424, 270] on input "Nombre (s)" at bounding box center [441, 265] width 329 height 40
type input "[PERSON_NAME]"
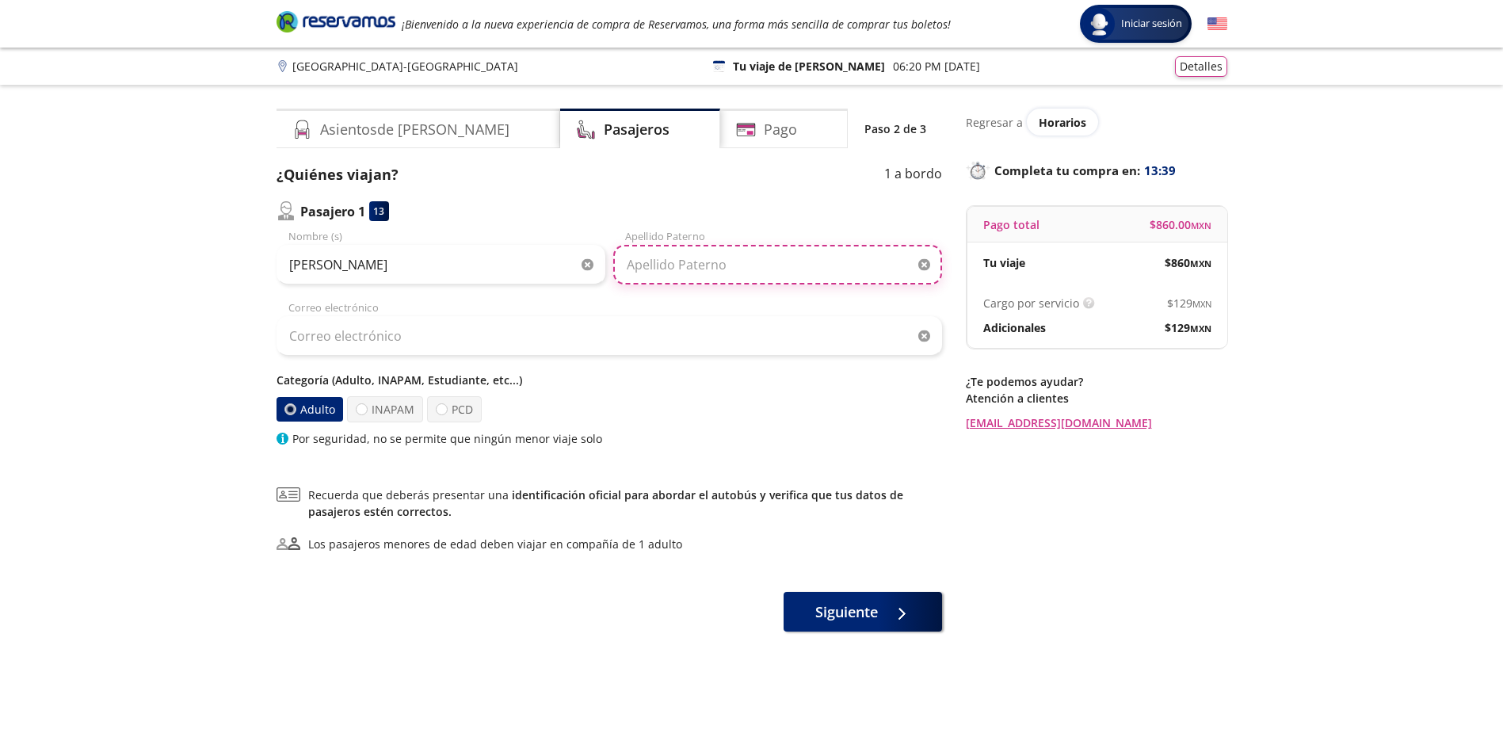
type input "Barba"
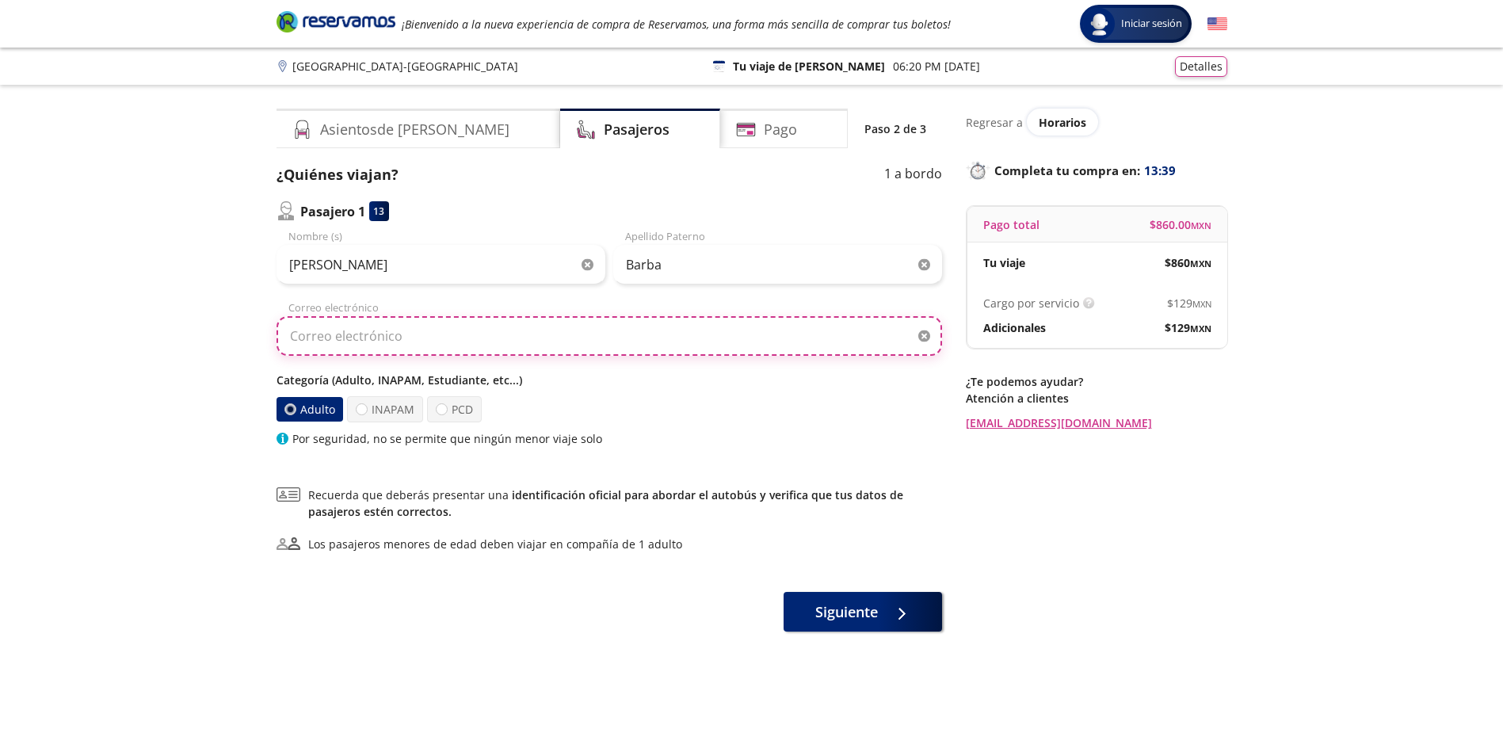
type input "[EMAIL_ADDRESS][DOMAIN_NAME]"
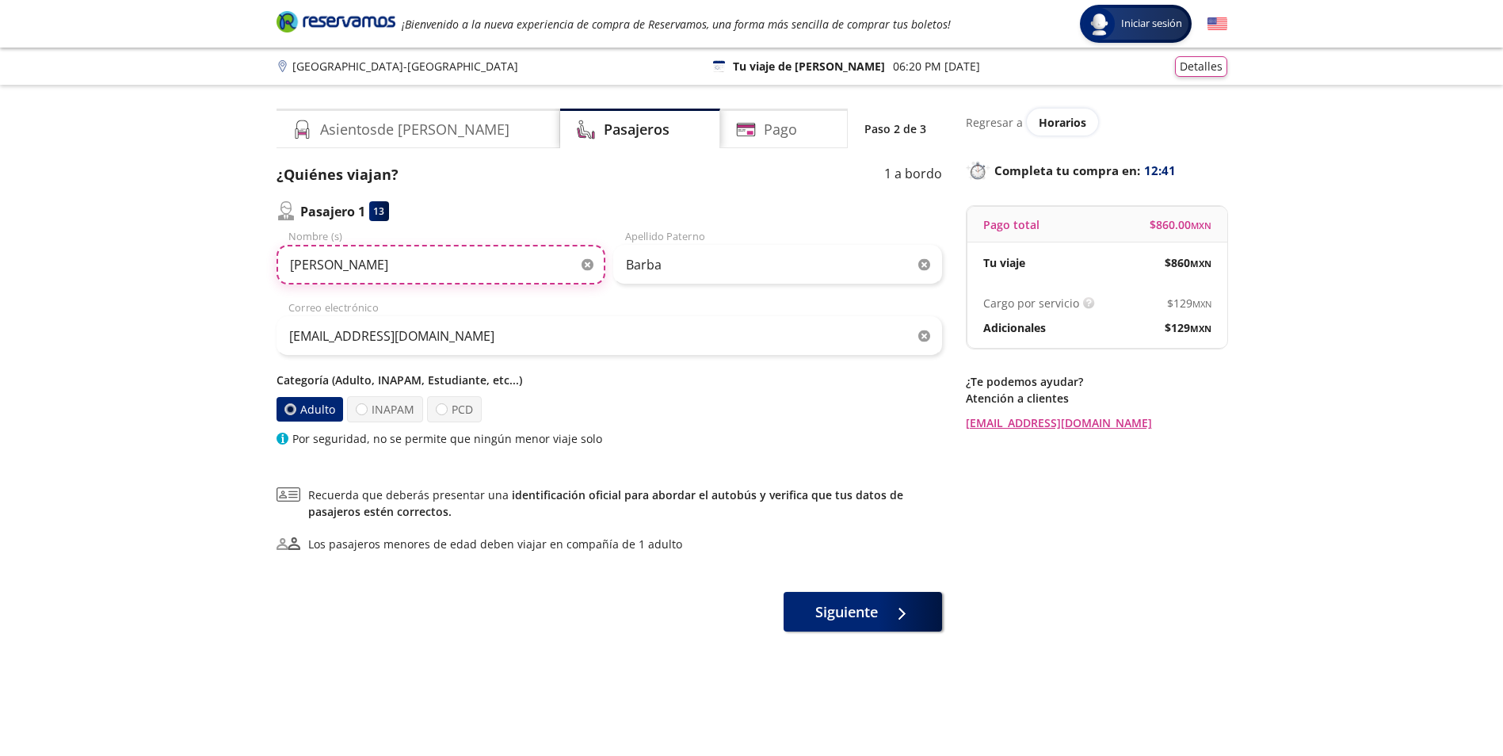
type input "[PERSON_NAME]"
click at [461, 254] on input "[PERSON_NAME]" at bounding box center [441, 265] width 329 height 40
click at [1135, 167] on p "Completa tu compra en : 03:50" at bounding box center [1096, 170] width 261 height 22
click at [433, 129] on div "Asientos de [PERSON_NAME]" at bounding box center [419, 129] width 284 height 40
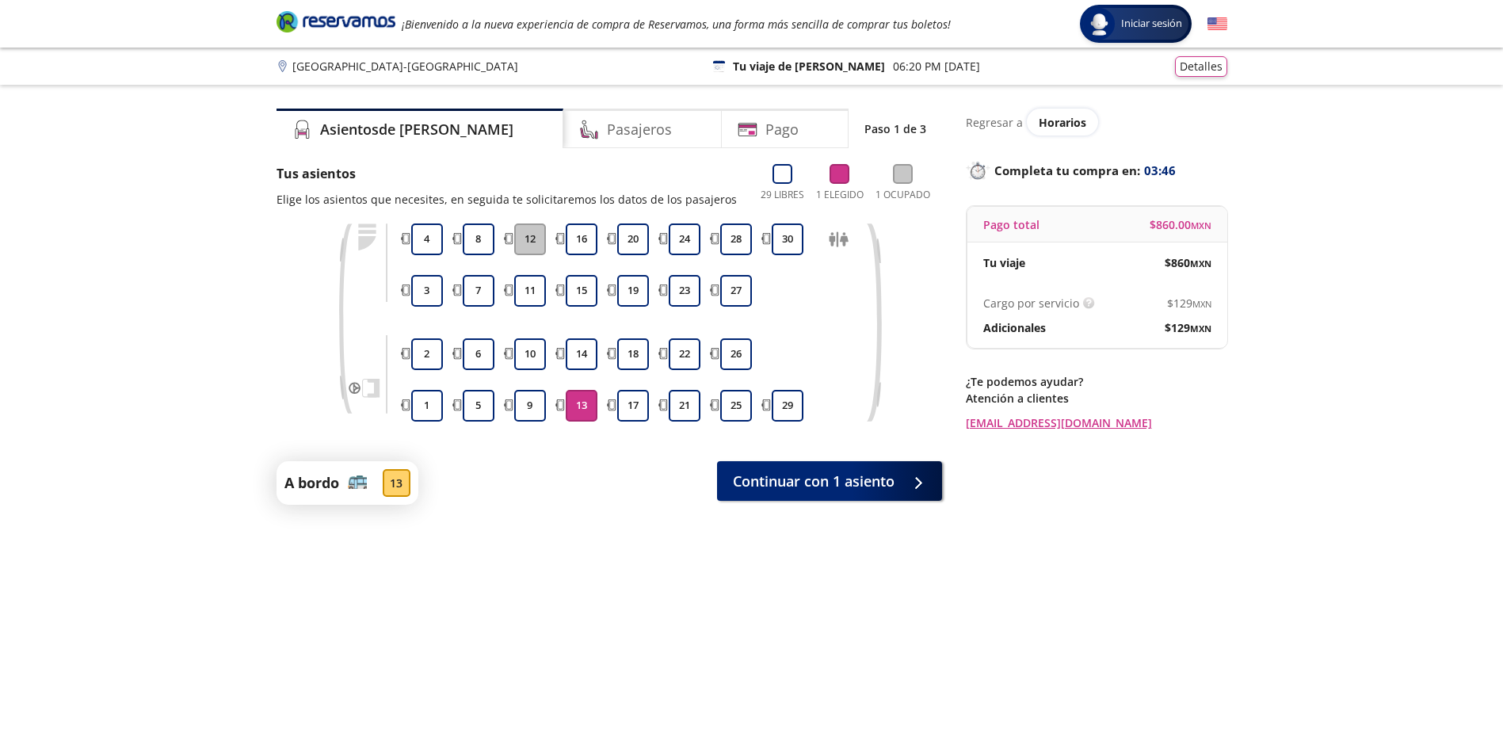
click at [295, 67] on p "[GEOGRAPHIC_DATA] - [GEOGRAPHIC_DATA]" at bounding box center [405, 66] width 226 height 17
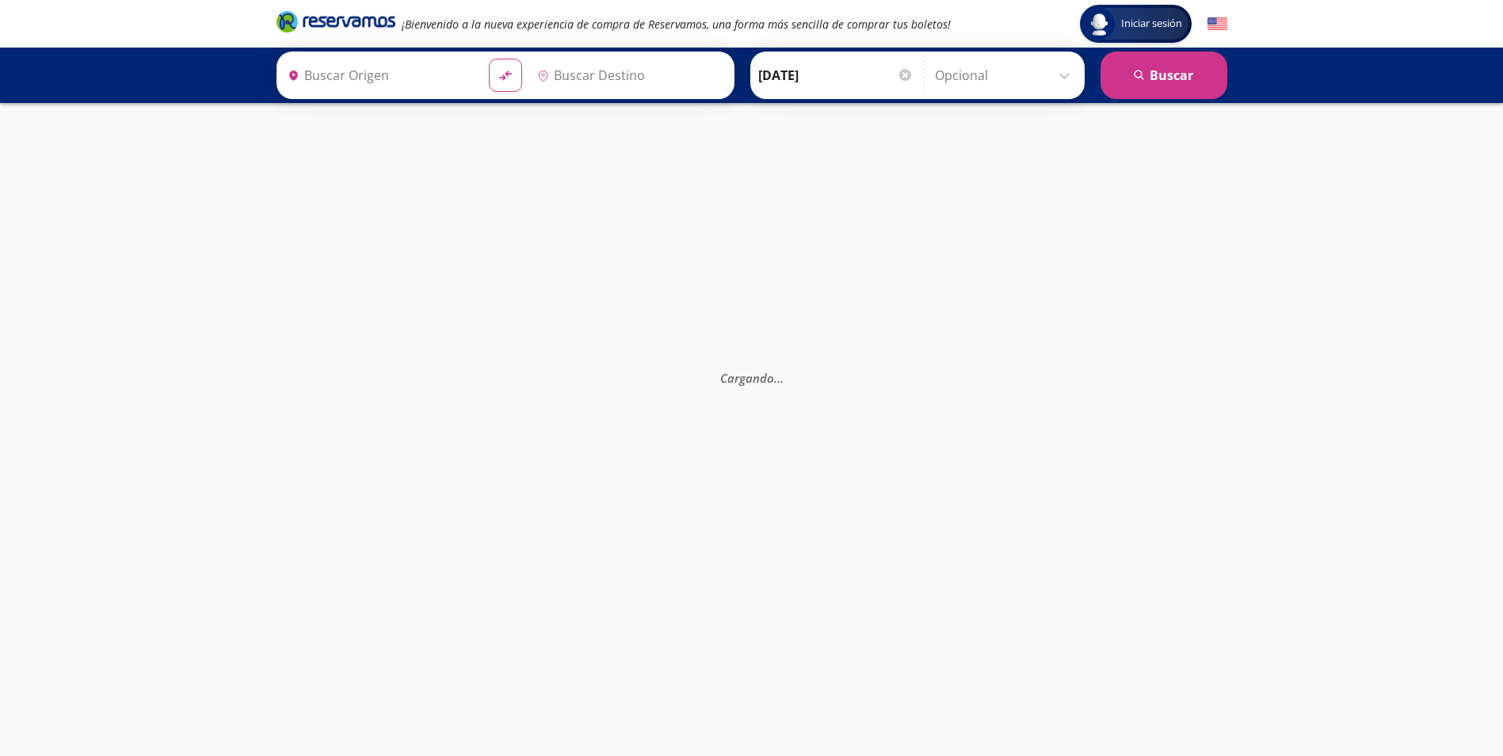
type input "[GEOGRAPHIC_DATA], [GEOGRAPHIC_DATA]"
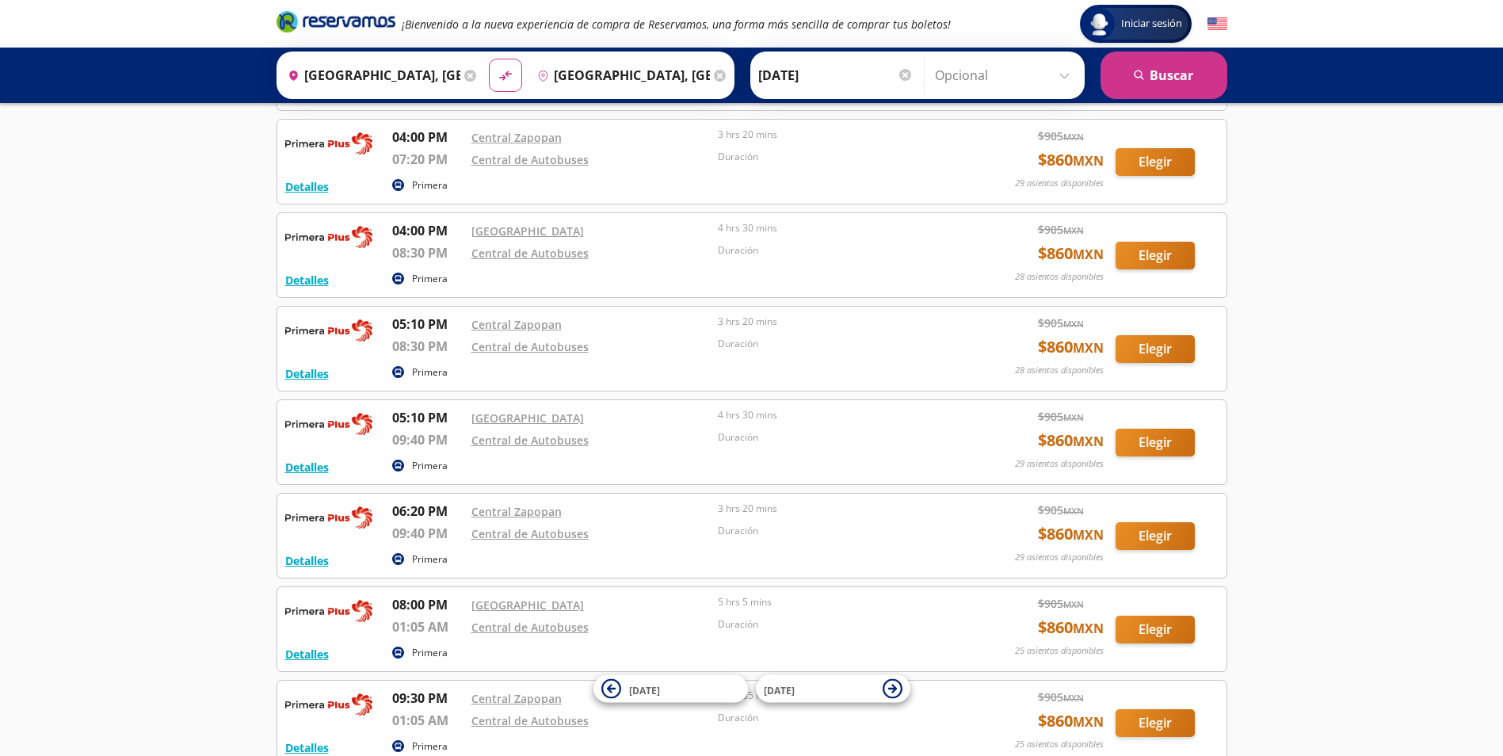
scroll to position [2109, 0]
